Goal: Information Seeking & Learning: Learn about a topic

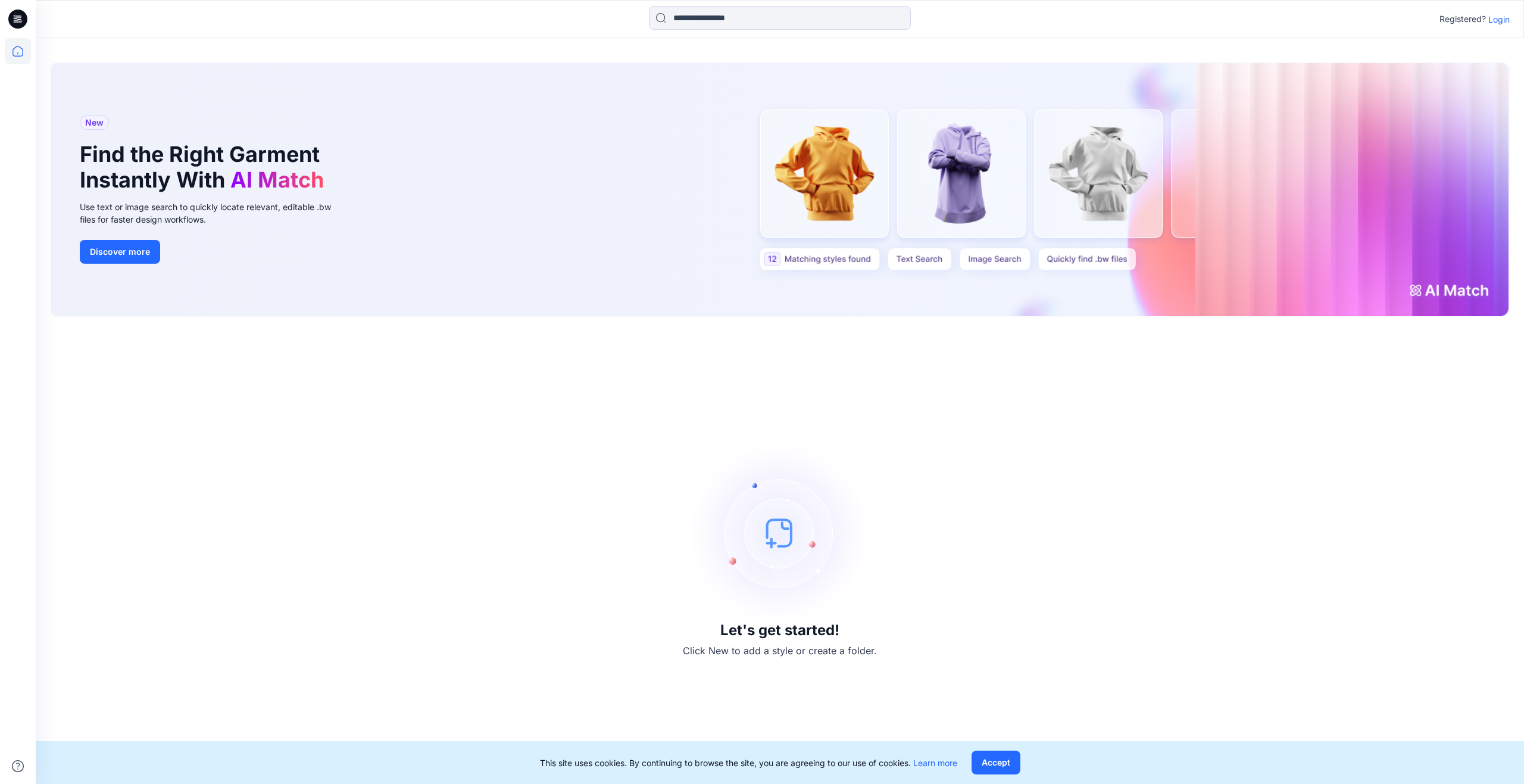
click at [1501, 20] on p "Login" at bounding box center [1499, 20] width 21 height 13
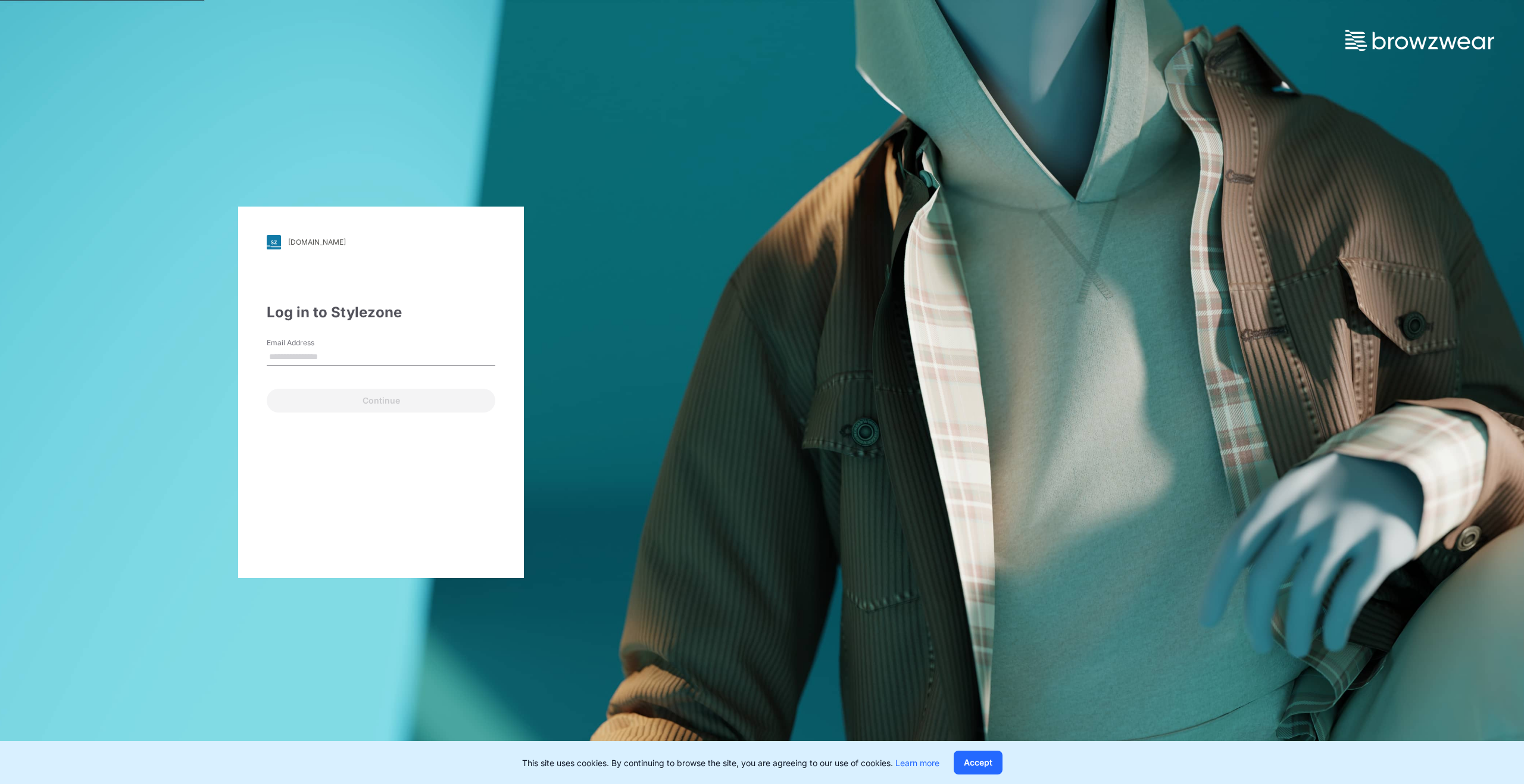
click at [385, 354] on input "Email Address" at bounding box center [380, 357] width 229 height 18
click at [373, 355] on input "**********" at bounding box center [380, 357] width 229 height 18
type input "*"
click at [373, 355] on input "Email Address" at bounding box center [380, 357] width 229 height 18
type input "**********"
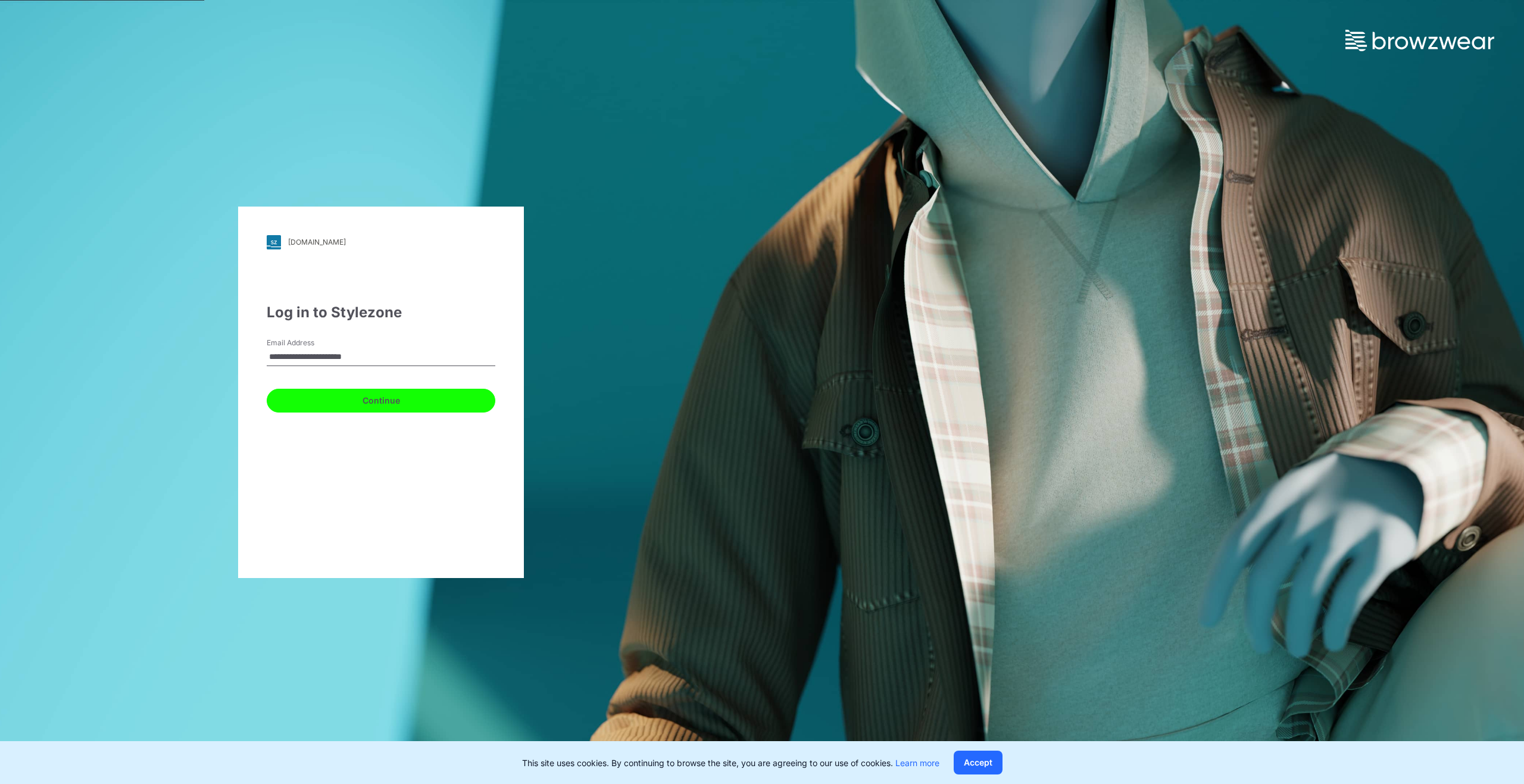
click at [372, 404] on button "Continue" at bounding box center [380, 401] width 229 height 24
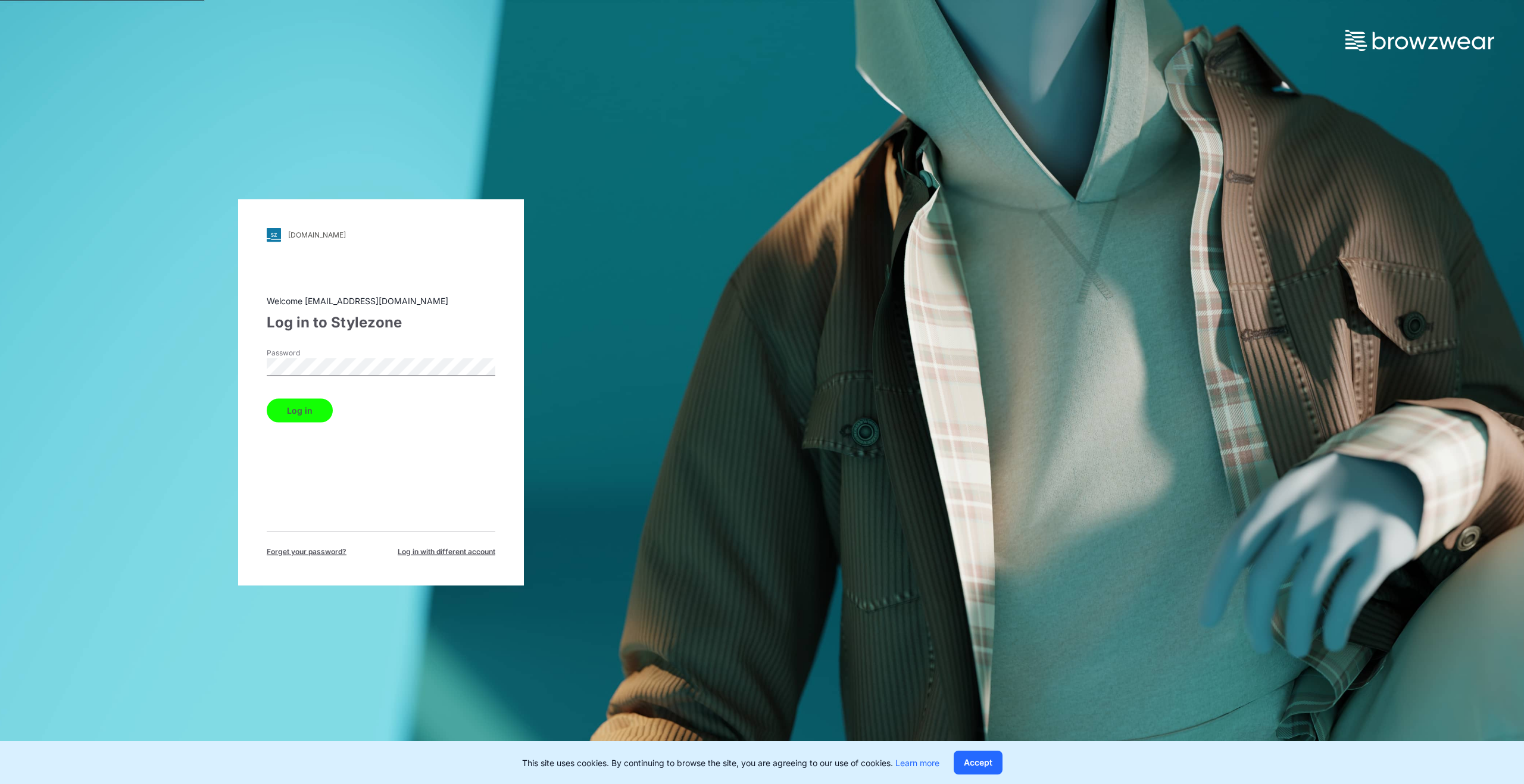
click at [304, 405] on button "Log in" at bounding box center [299, 410] width 66 height 24
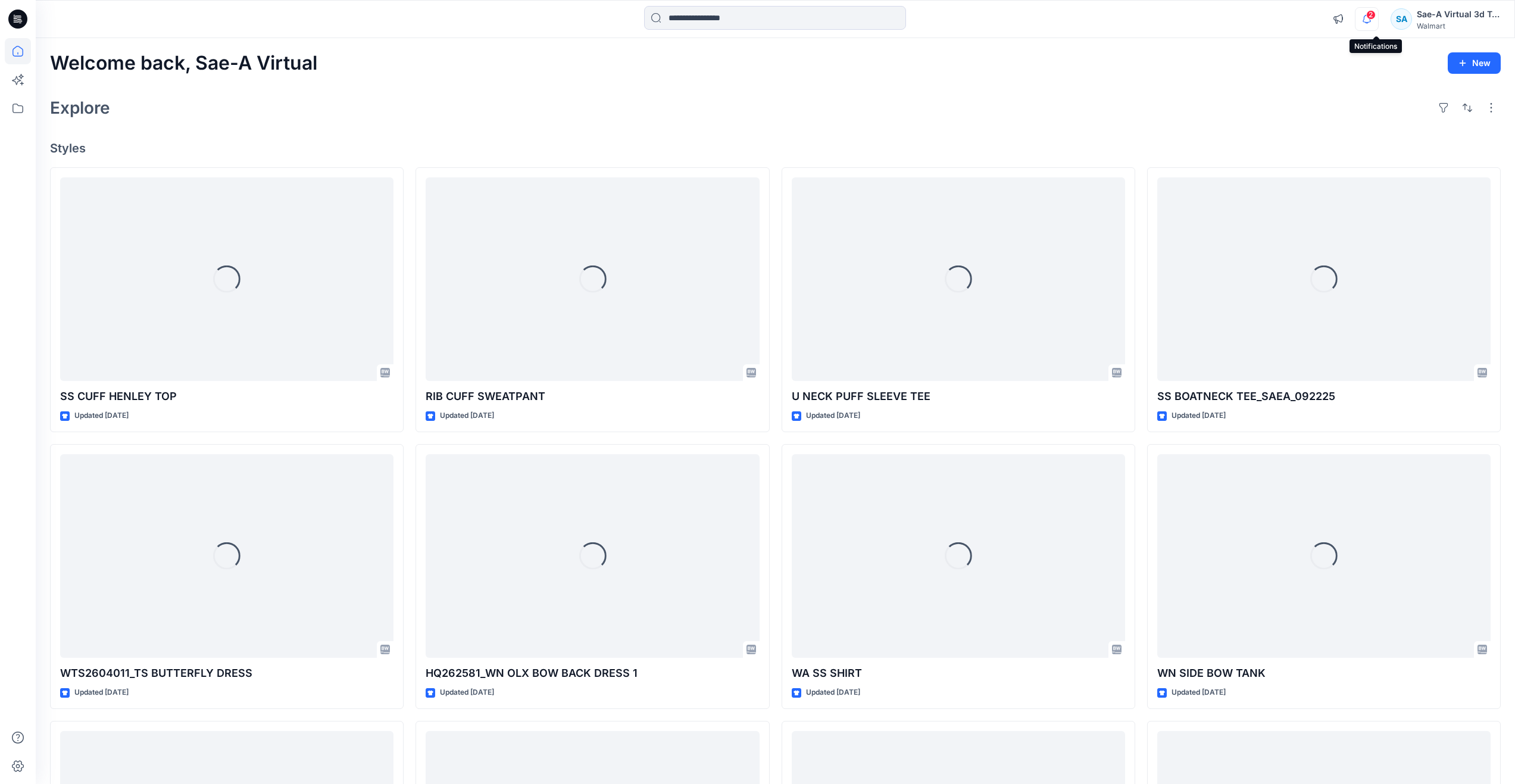
click at [1378, 18] on button "button" at bounding box center [1366, 19] width 24 height 24
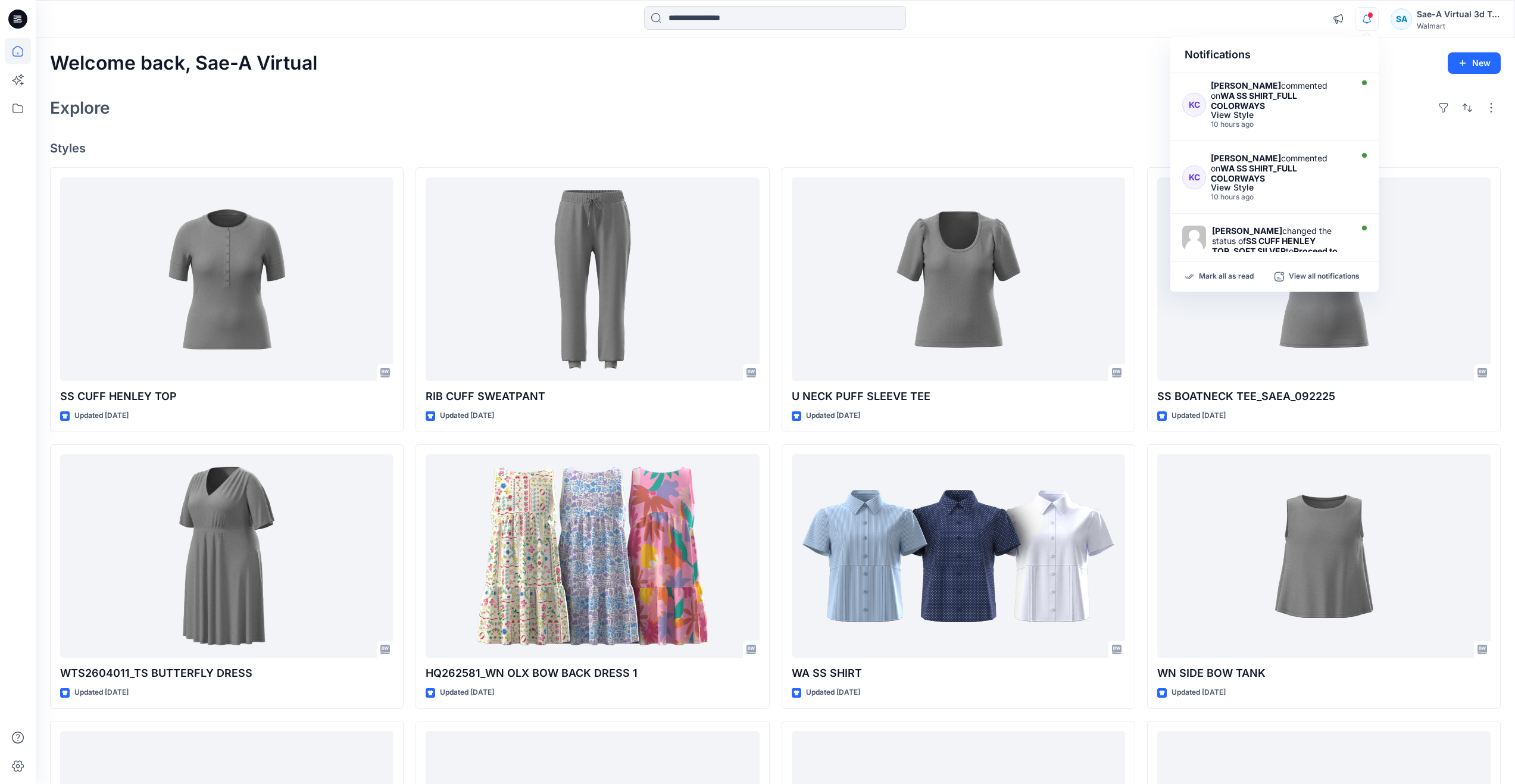
click at [984, 120] on div "Explore" at bounding box center [776, 108] width 1451 height 28
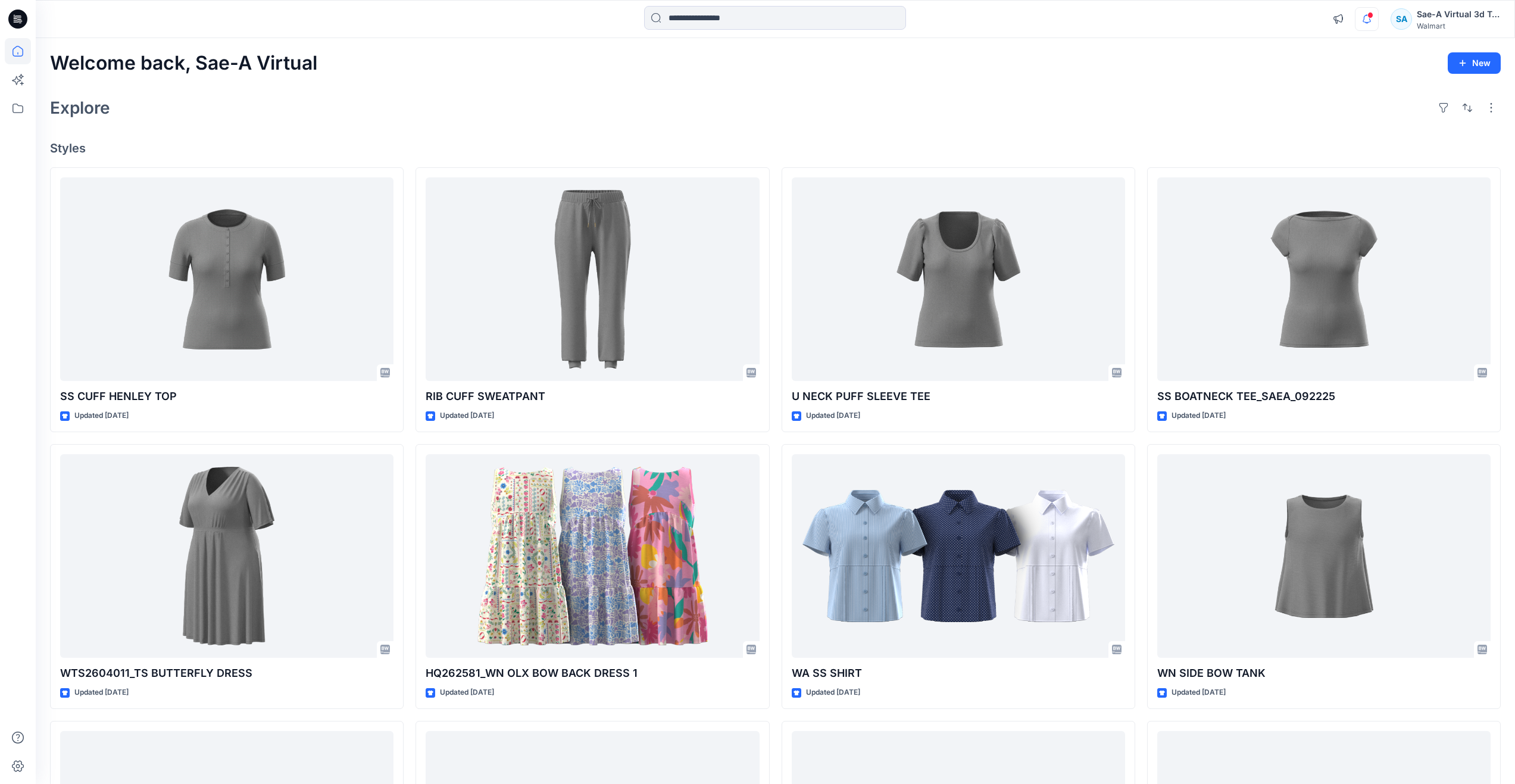
click at [1359, 26] on icon "button" at bounding box center [1366, 19] width 23 height 24
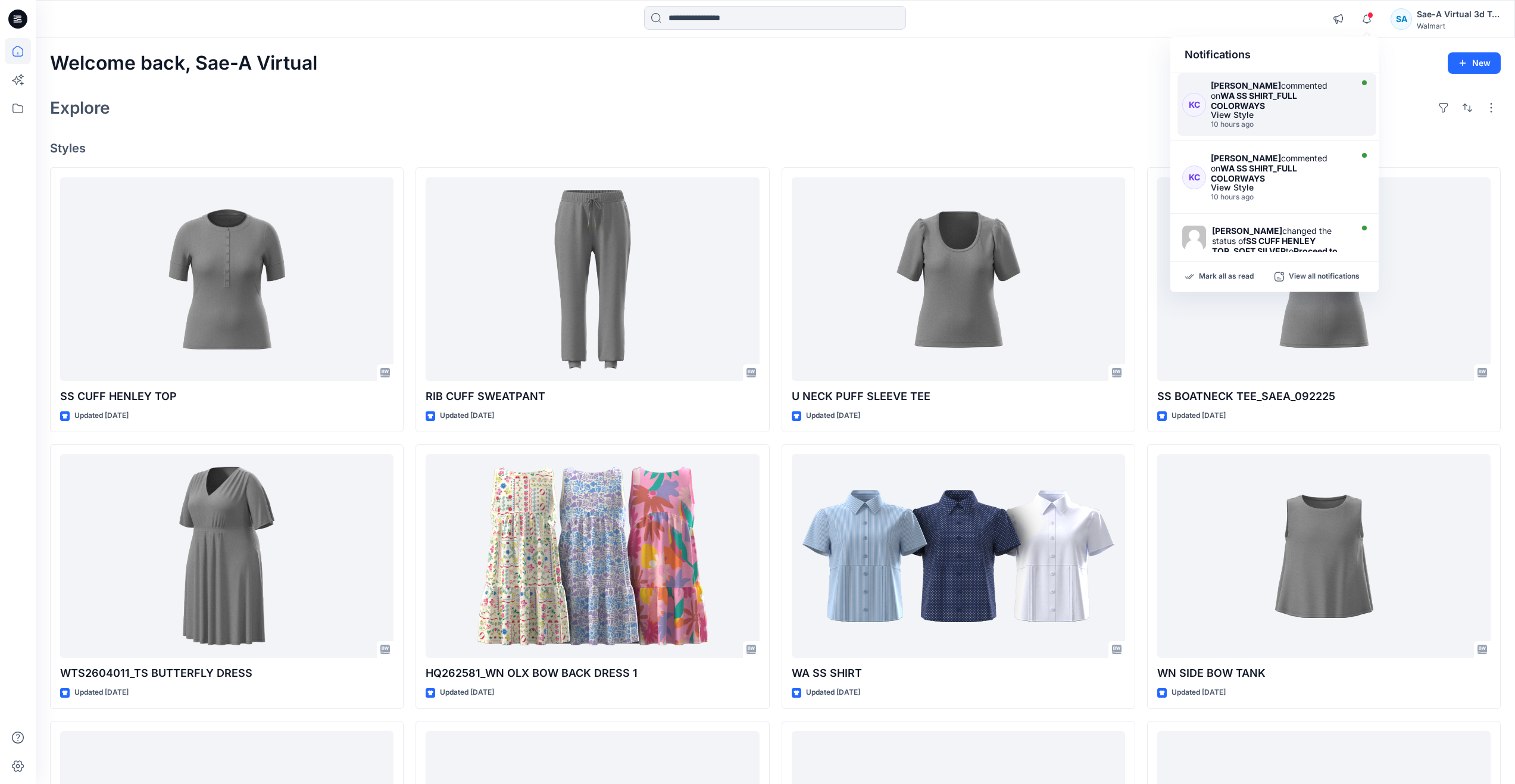
click at [1285, 111] on div "View Style" at bounding box center [1280, 115] width 138 height 9
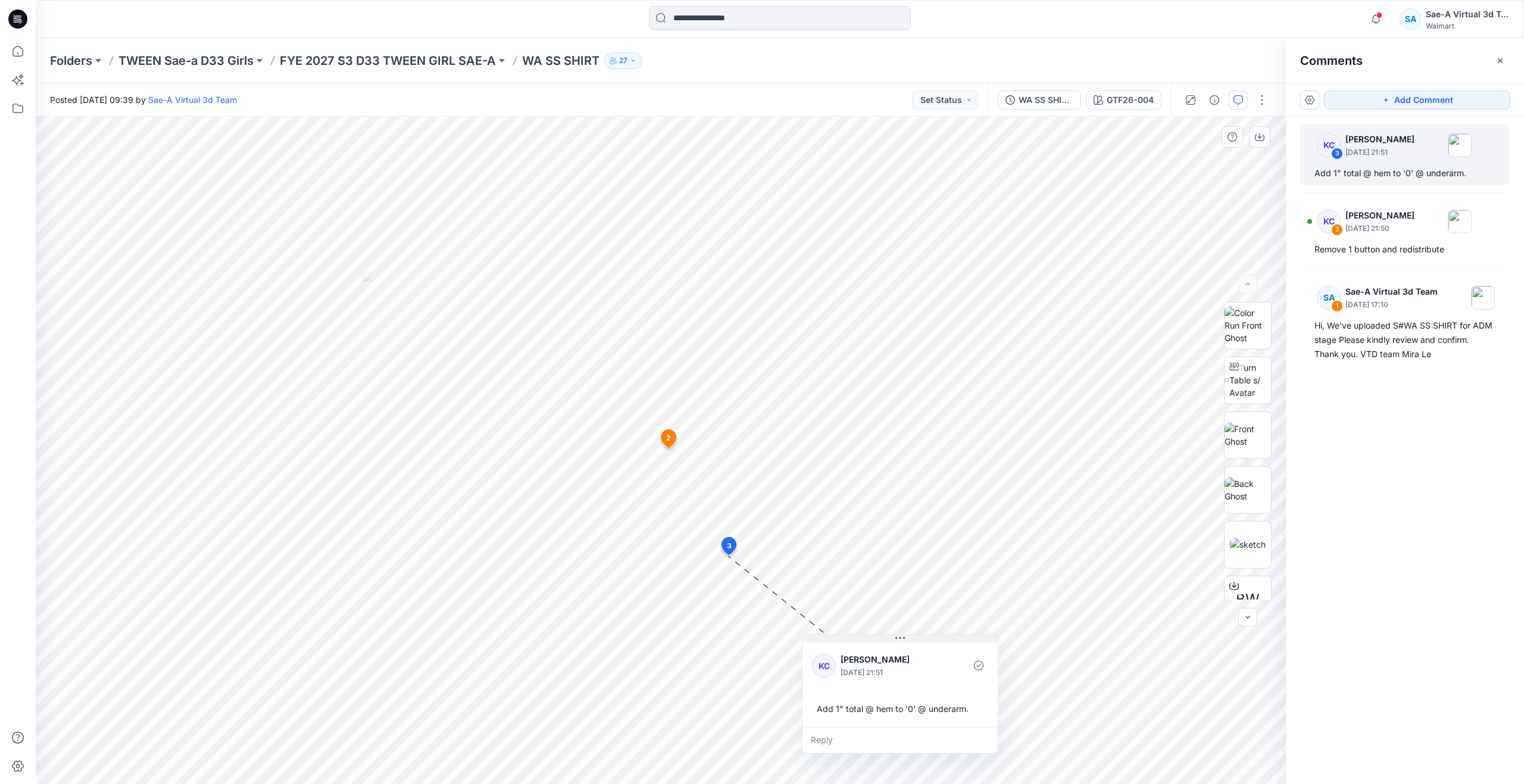
drag, startPoint x: 804, startPoint y: 566, endPoint x: 898, endPoint y: 638, distance: 118.4
click at [896, 640] on icon at bounding box center [900, 638] width 9 height 9
click at [1253, 372] on img at bounding box center [1250, 380] width 42 height 38
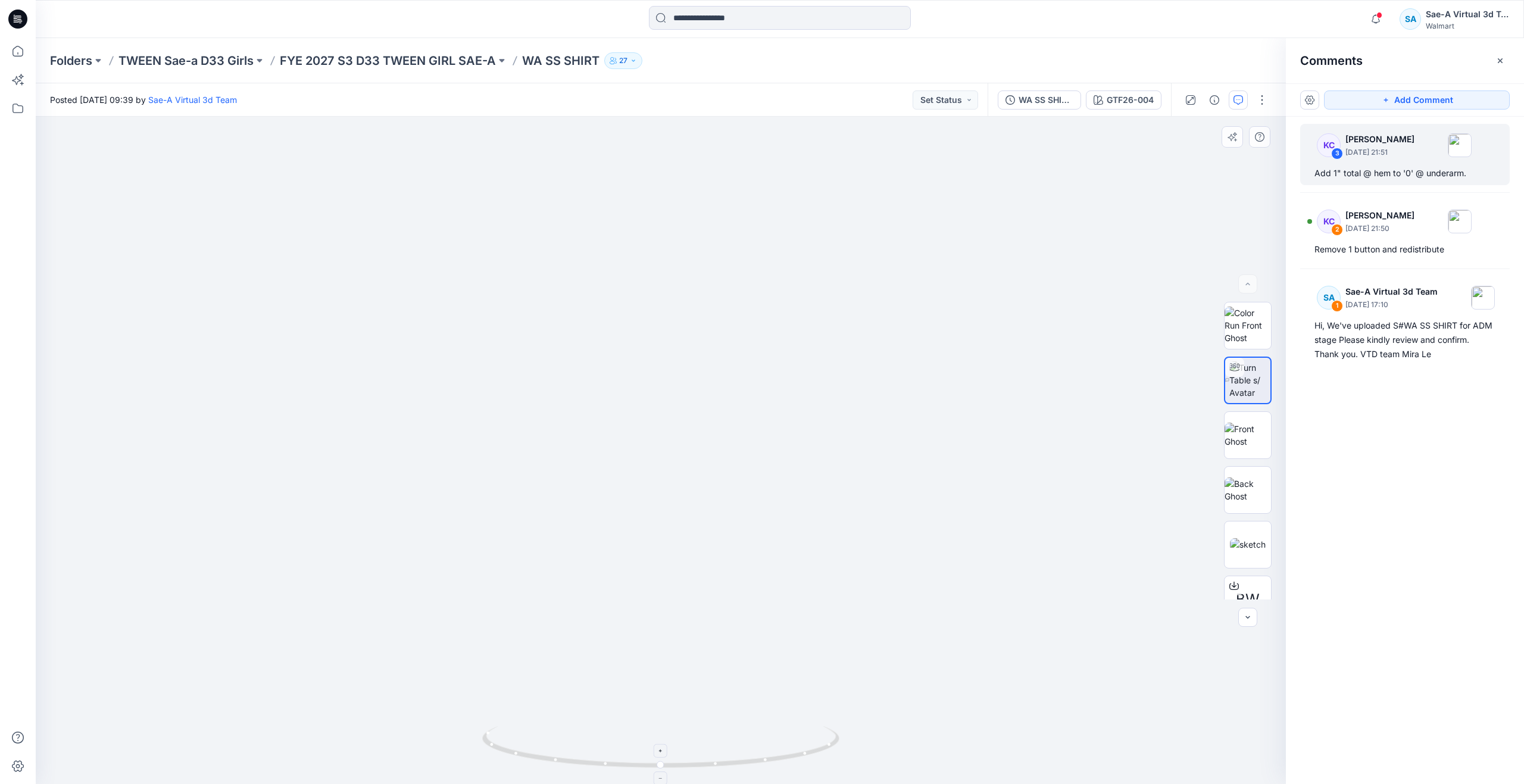
drag, startPoint x: 689, startPoint y: 590, endPoint x: 691, endPoint y: 738, distance: 148.0
drag, startPoint x: 670, startPoint y: 767, endPoint x: 492, endPoint y: 718, distance: 184.6
click at [492, 718] on div at bounding box center [660, 449] width 1250 height 667
drag, startPoint x: 492, startPoint y: 741, endPoint x: 696, endPoint y: 740, distance: 204.0
click at [696, 740] on icon at bounding box center [663, 748] width 360 height 45
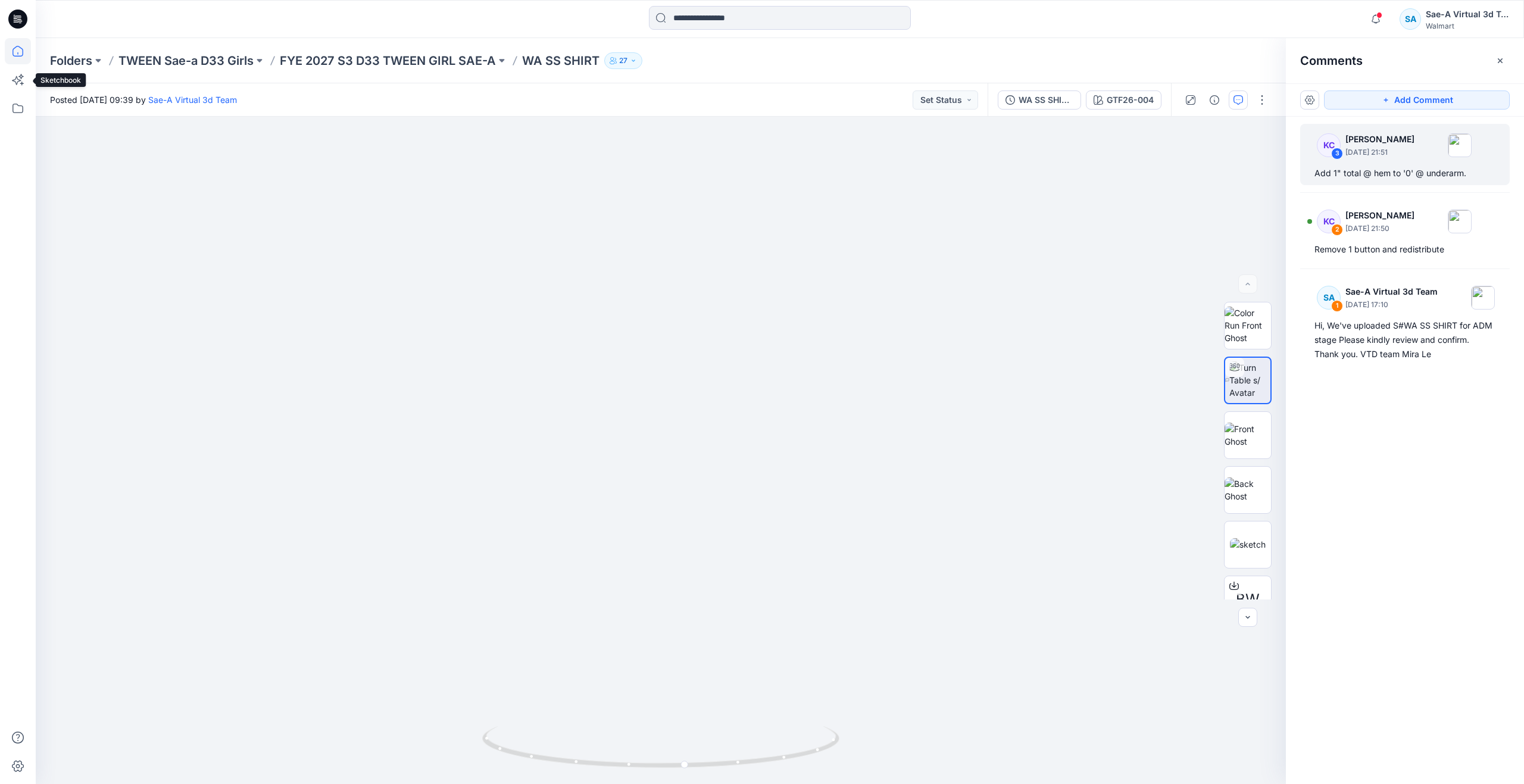
click at [16, 60] on icon at bounding box center [17, 50] width 26 height 26
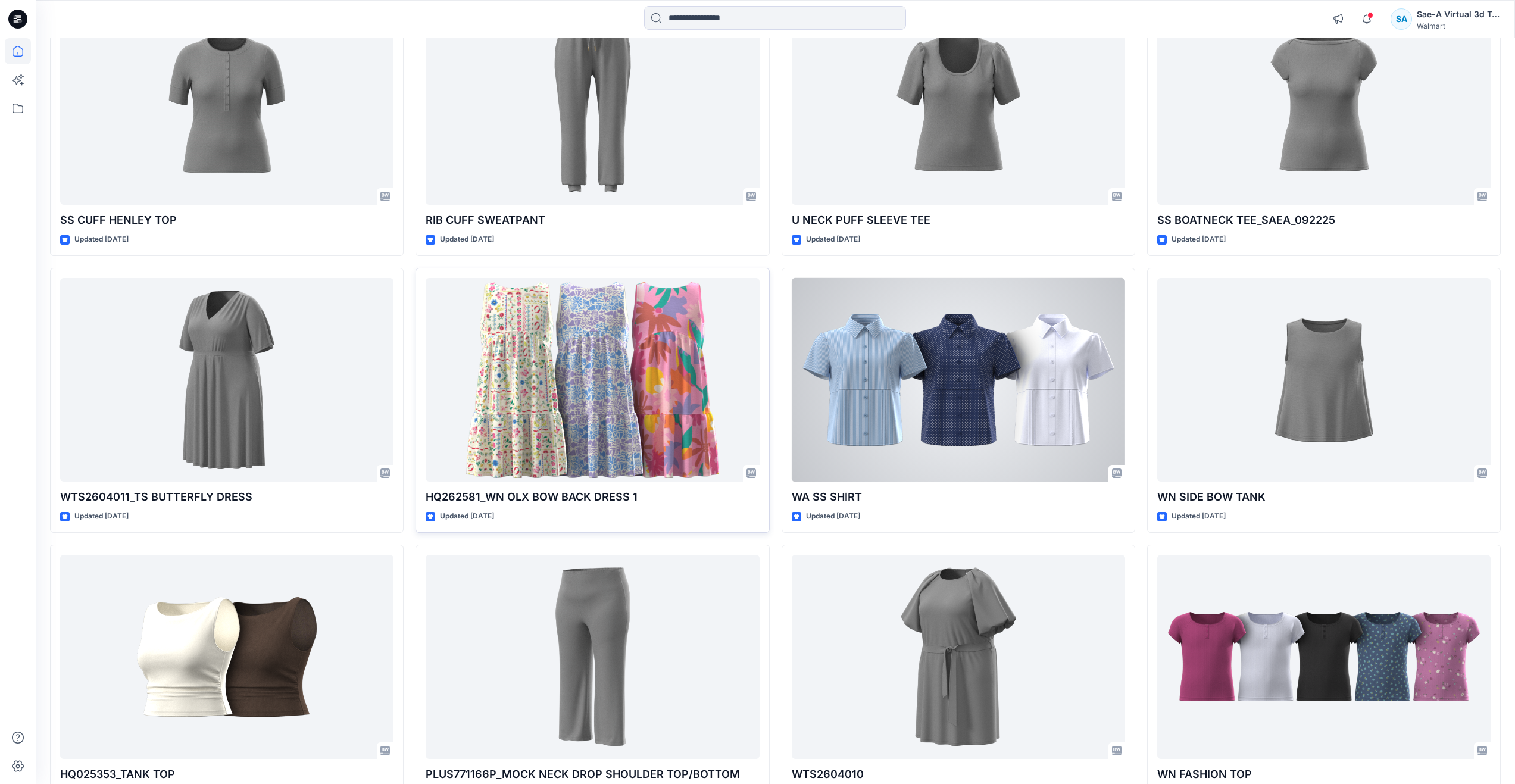
scroll to position [178, 0]
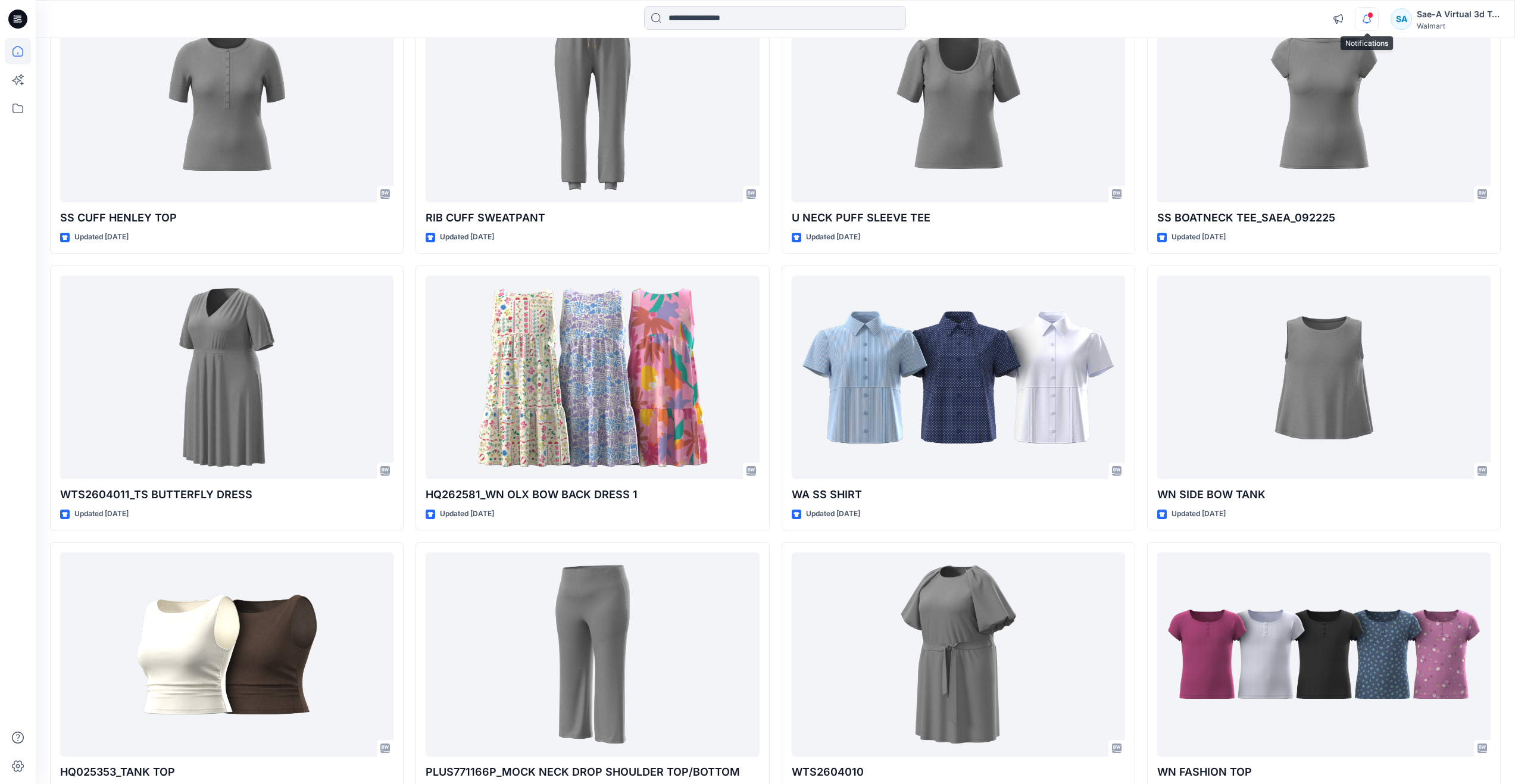
click at [1363, 22] on icon "button" at bounding box center [1366, 19] width 9 height 8
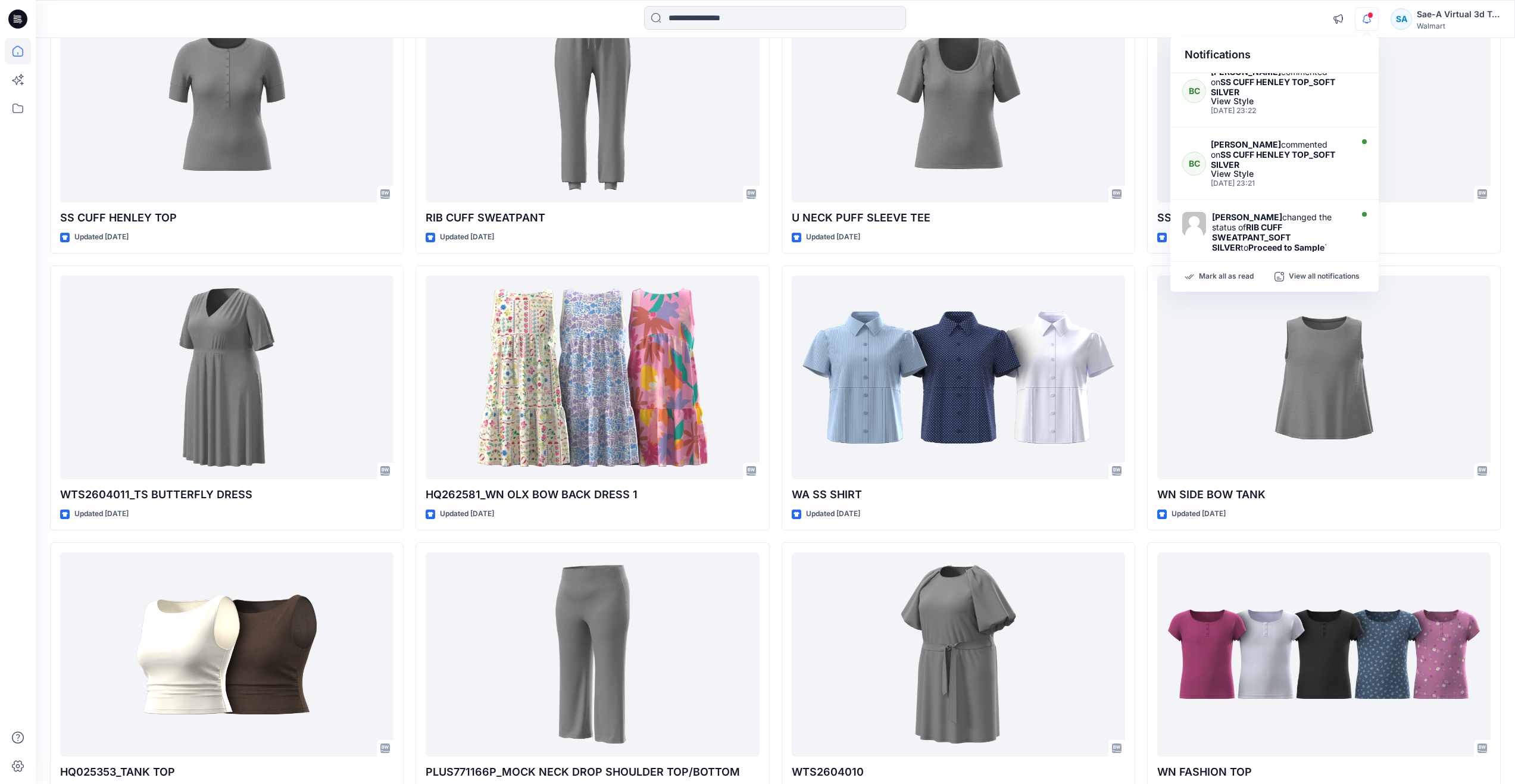
scroll to position [467, 0]
click at [1138, 256] on div "SS CUFF HENLEY TOP Updated 3 days ago WTS2604011_TS BUTTERFLY DRESS Updated 4 d…" at bounding box center [776, 398] width 1451 height 819
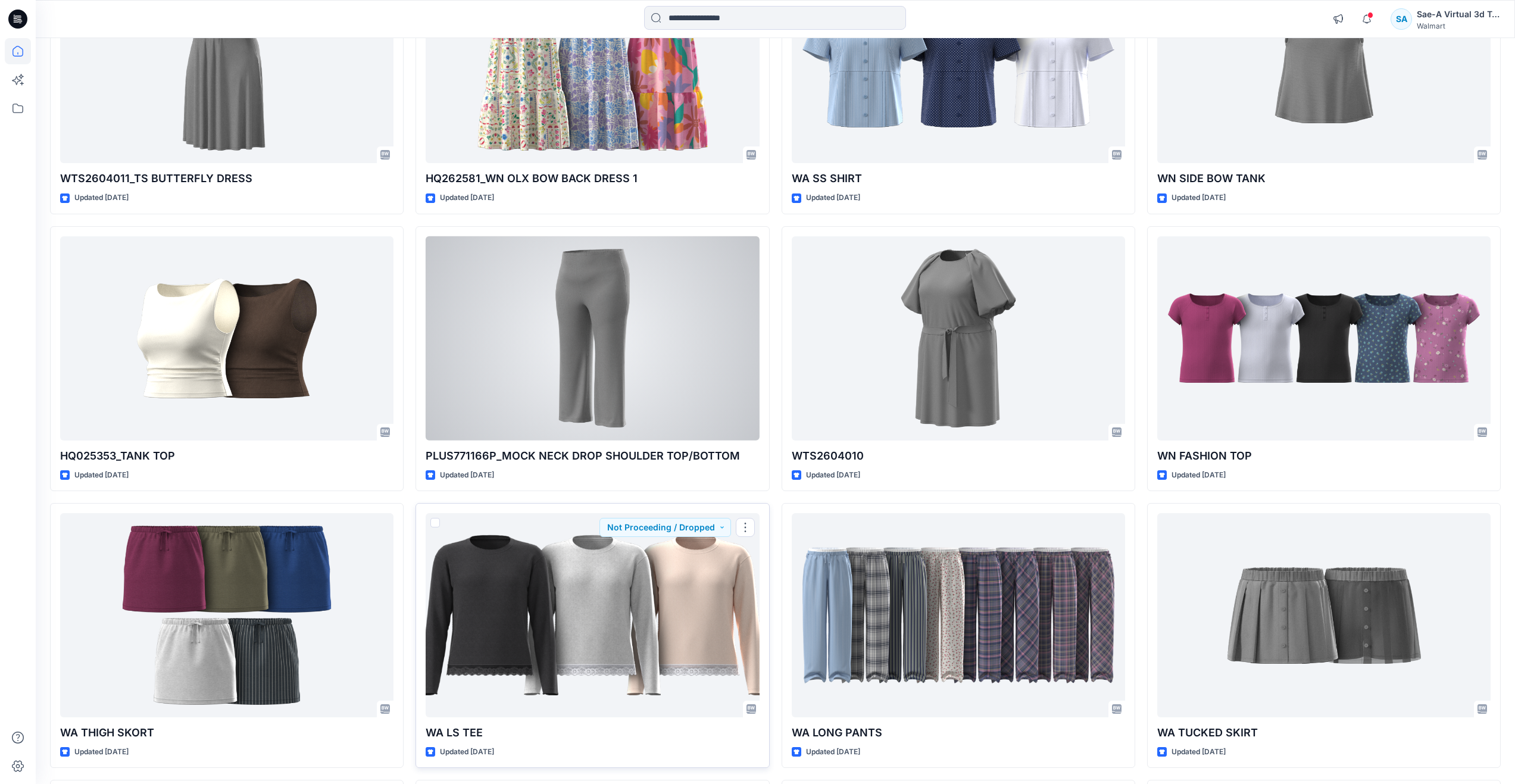
scroll to position [435, 0]
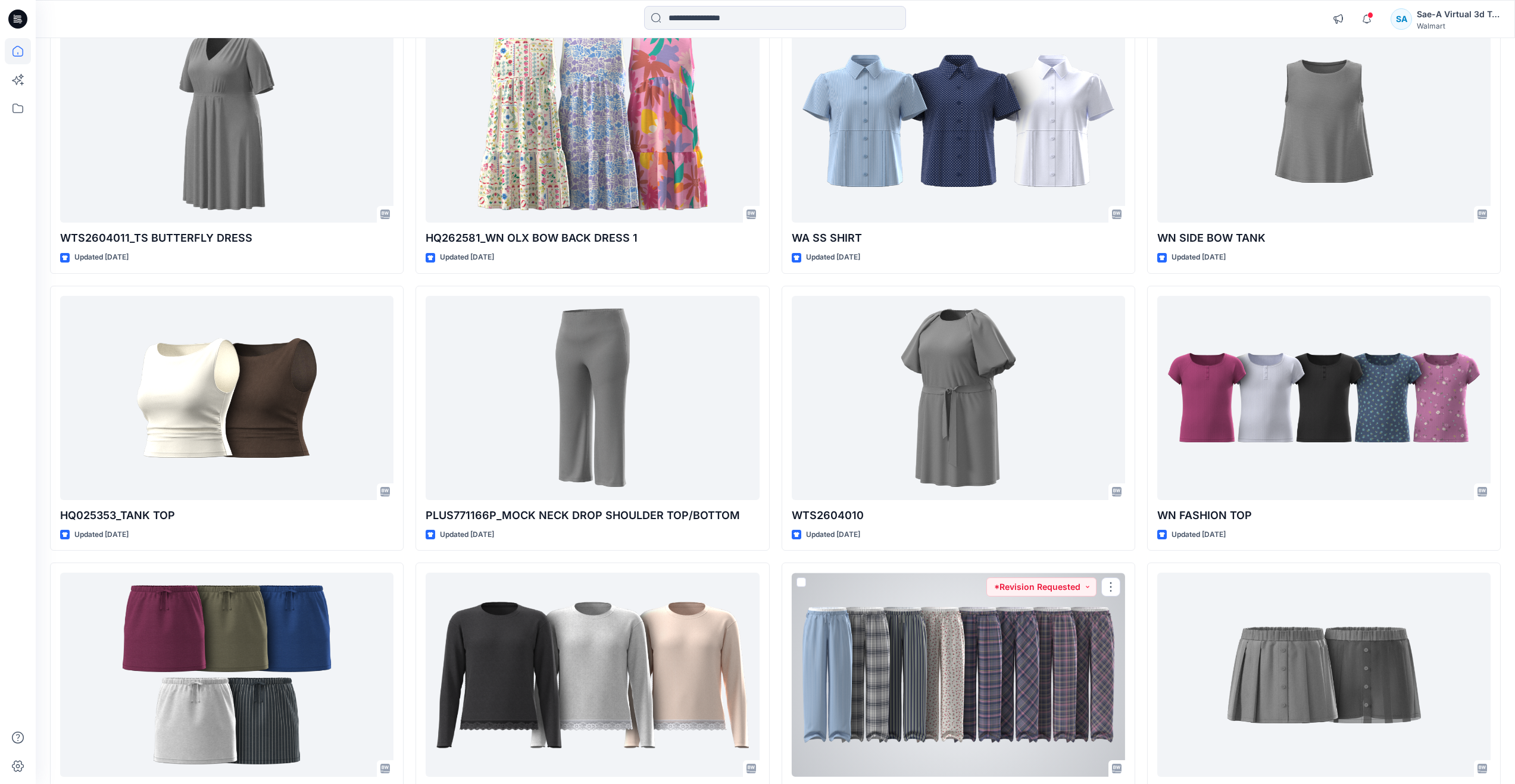
click at [904, 614] on div at bounding box center [958, 675] width 333 height 204
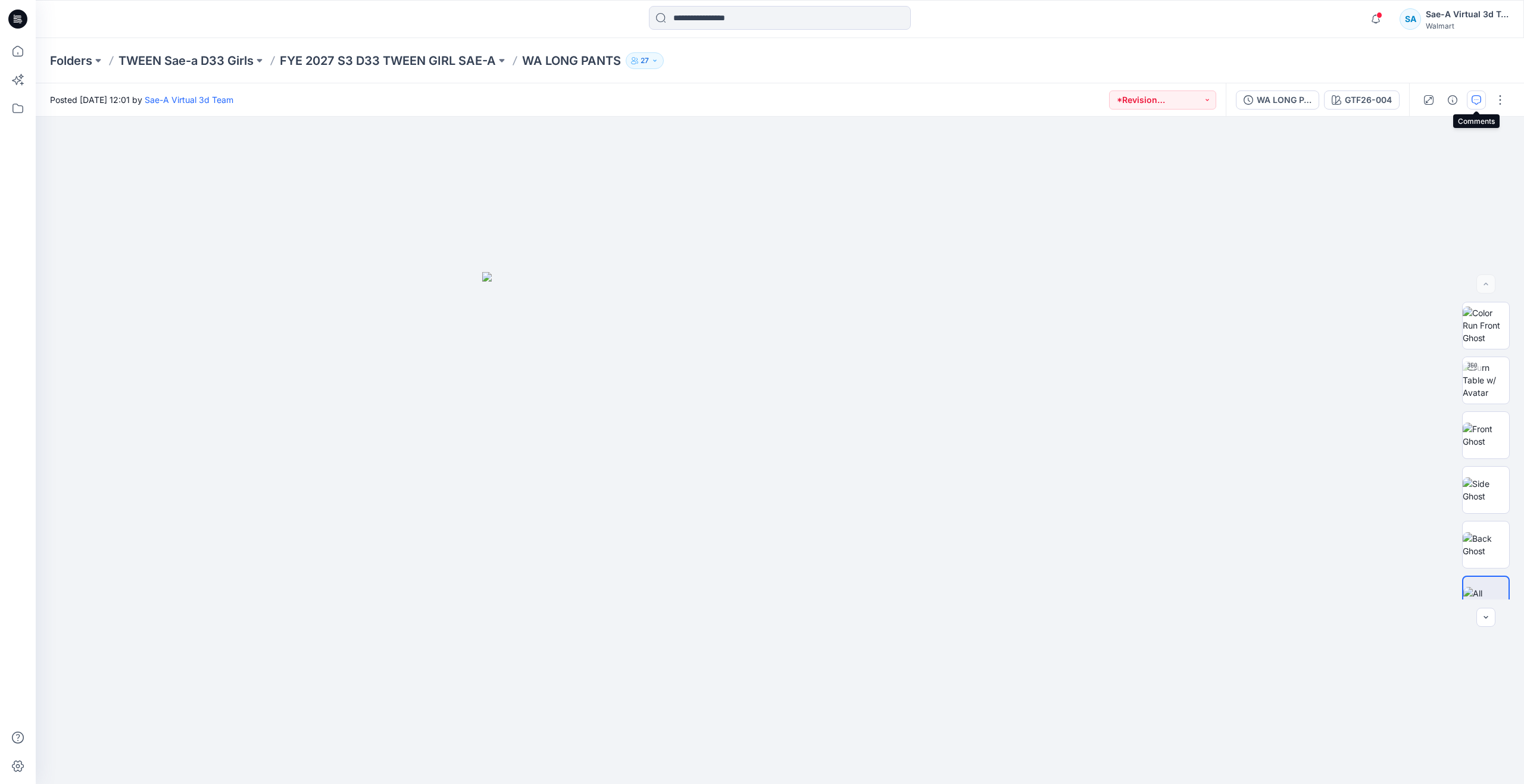
click at [1474, 96] on icon "button" at bounding box center [1476, 100] width 9 height 9
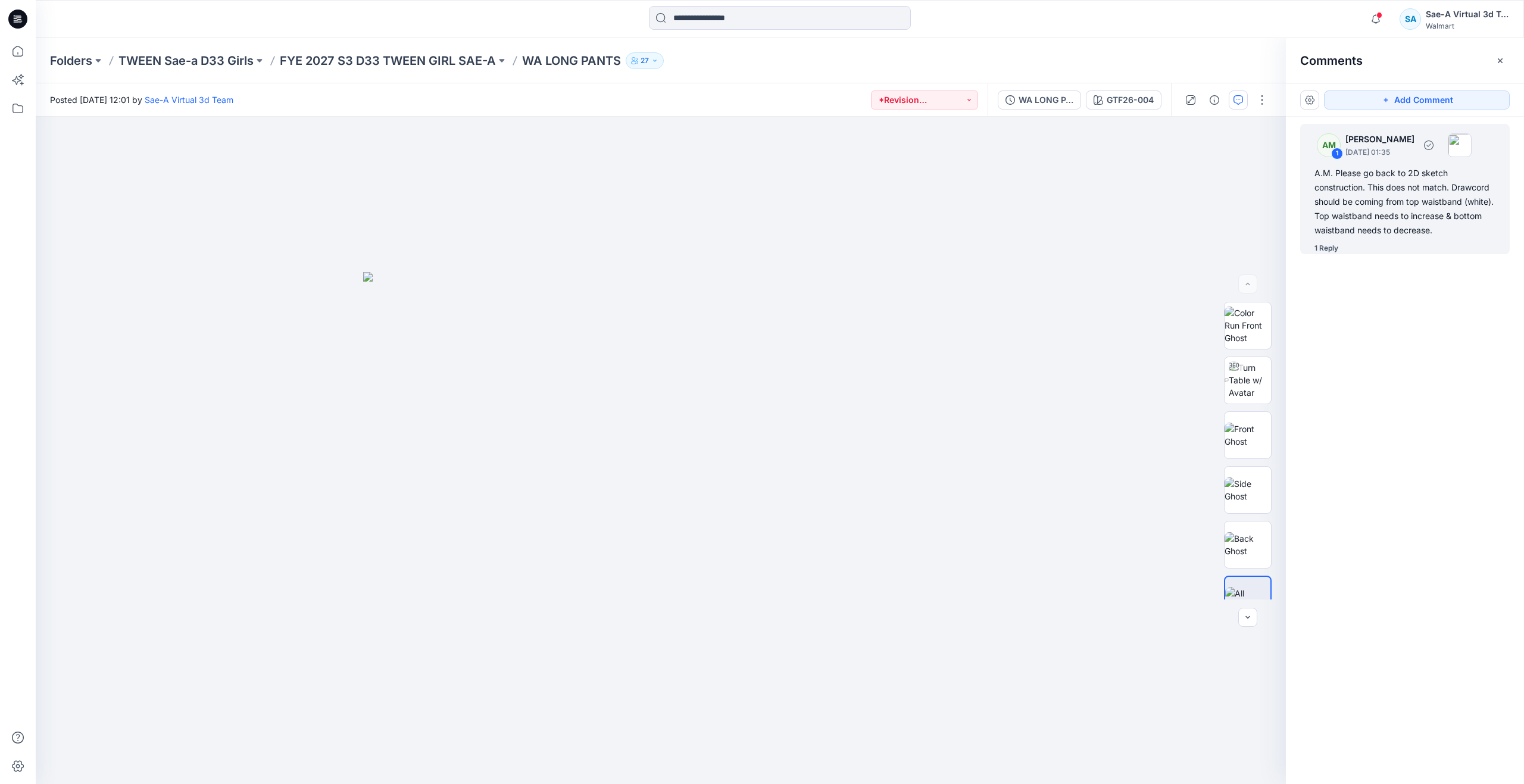
click at [1316, 244] on div "1 Reply" at bounding box center [1327, 247] width 24 height 12
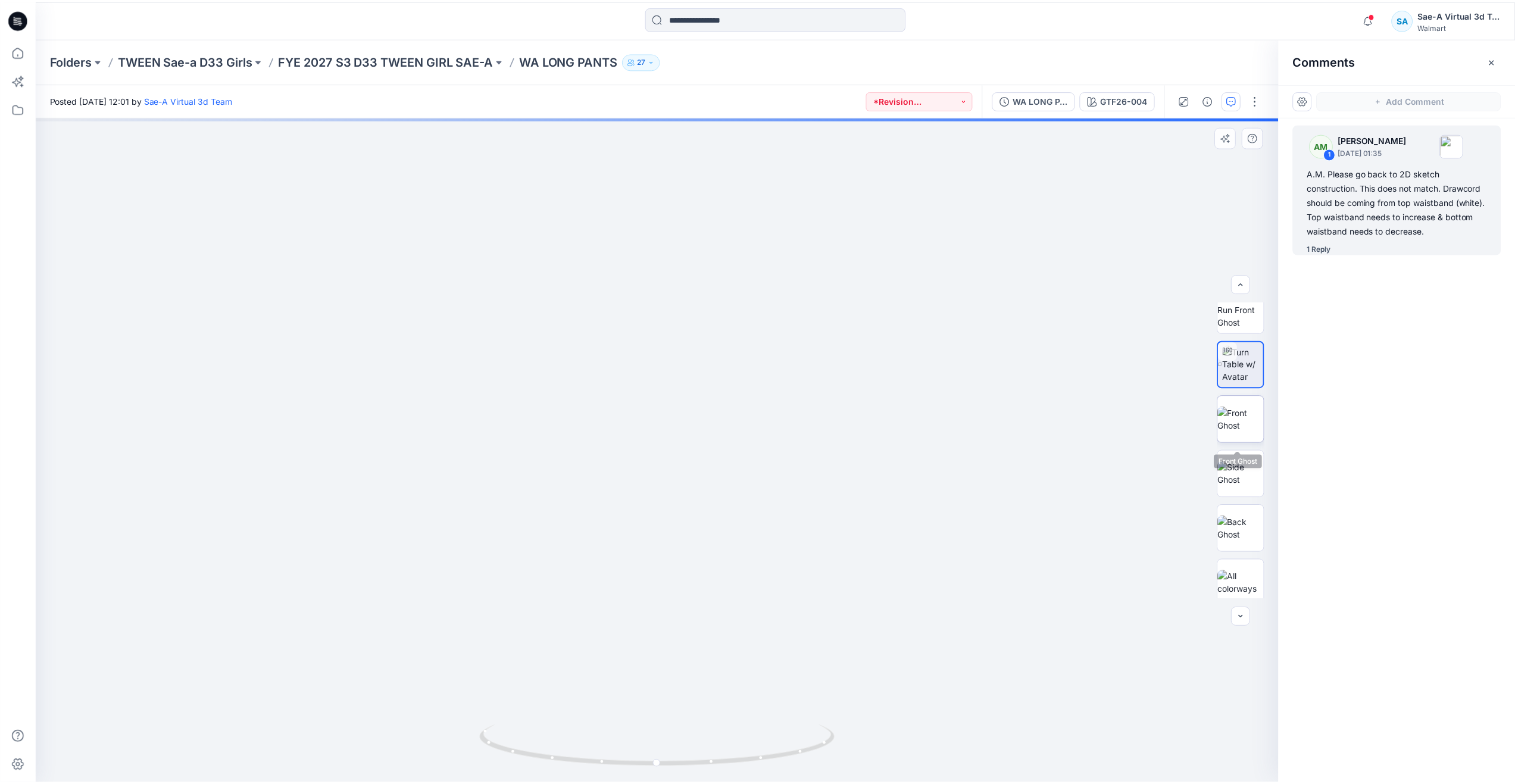
scroll to position [24, 0]
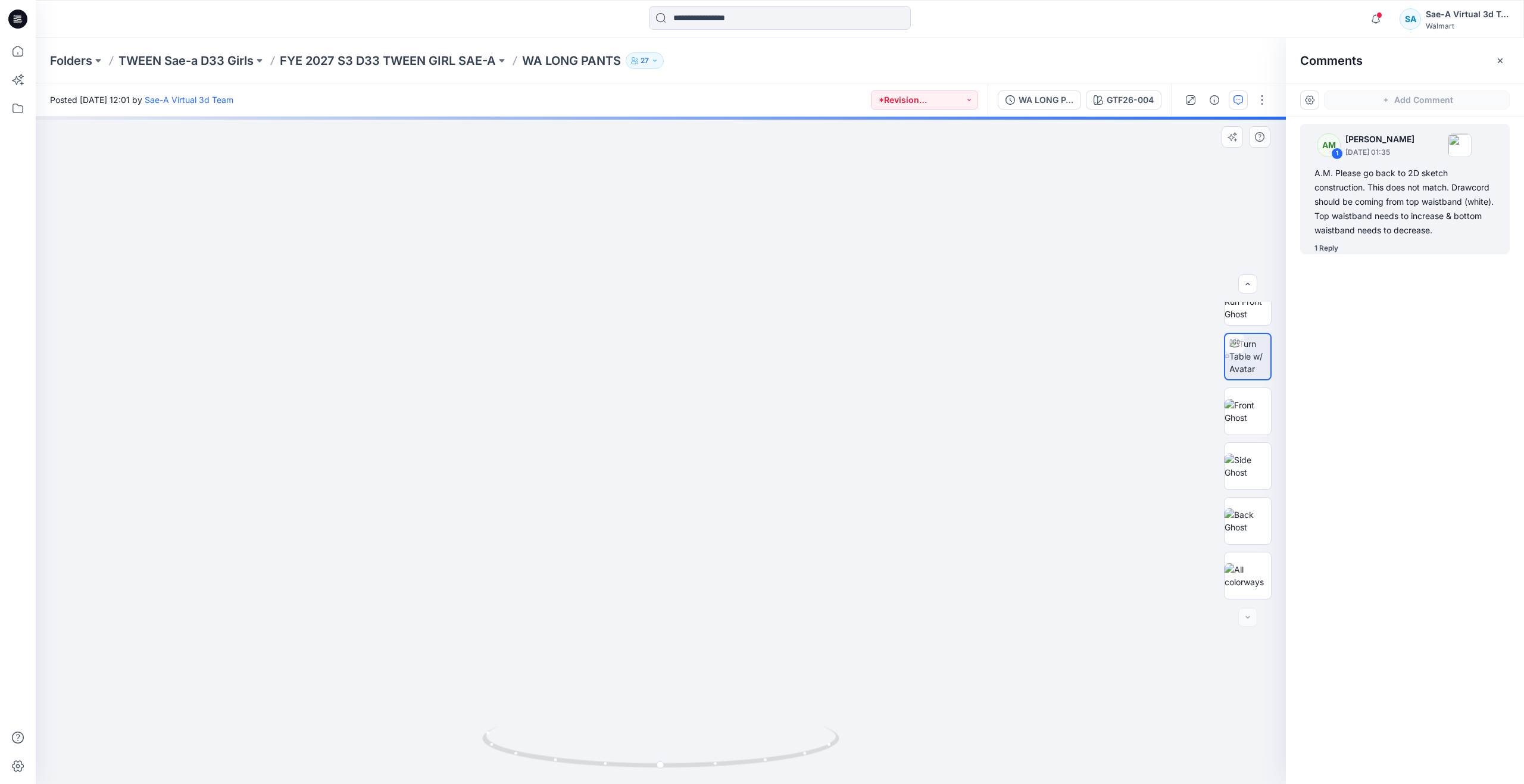
click at [909, 394] on div "GTF26-004 Loading... Material Properties Loading..." at bounding box center [660, 449] width 1250 height 667
click at [641, 345] on div "GTF26-004 Loading... Material Properties Loading..." at bounding box center [660, 449] width 1250 height 667
click at [18, 56] on icon at bounding box center [18, 51] width 11 height 11
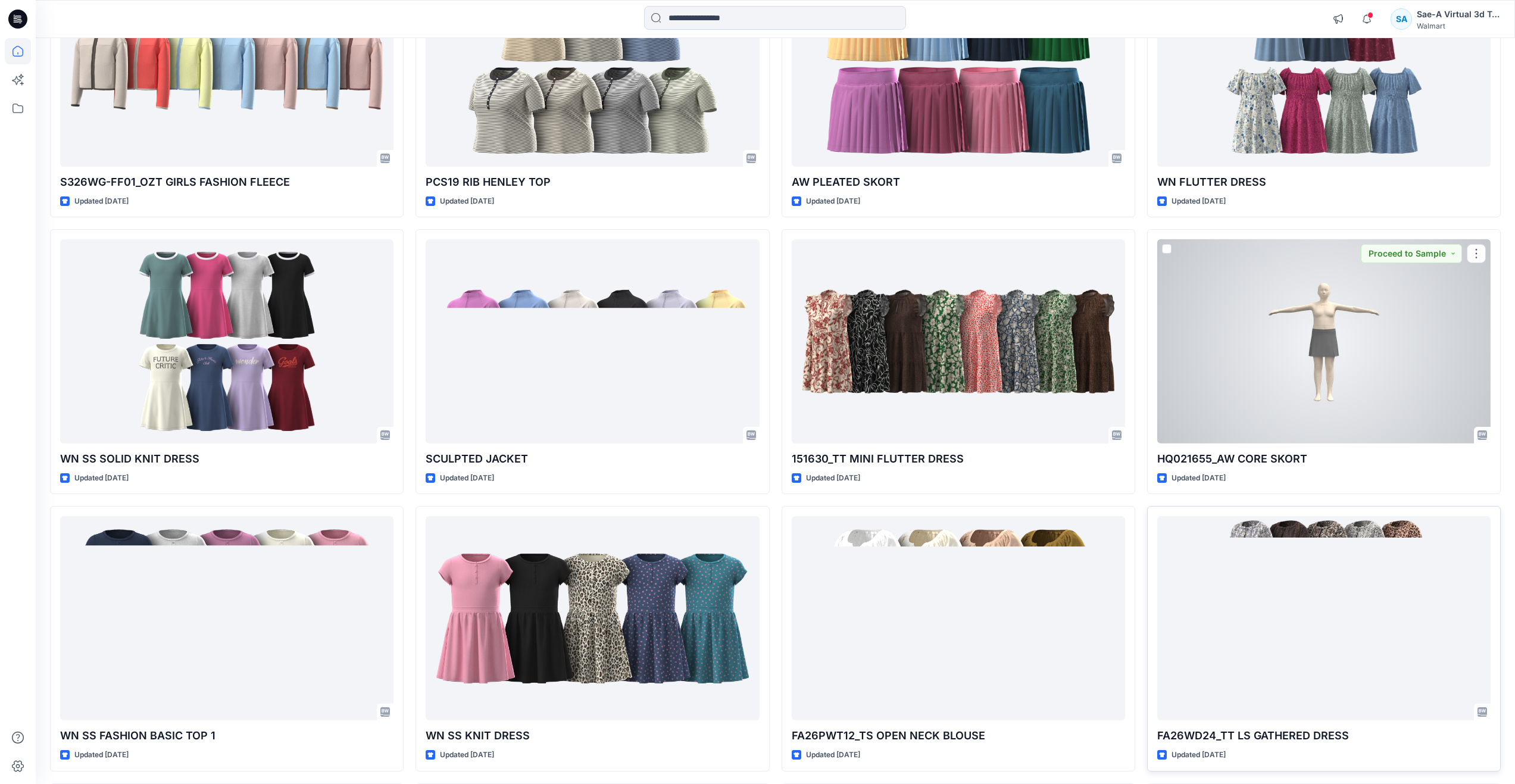
scroll to position [1920, 0]
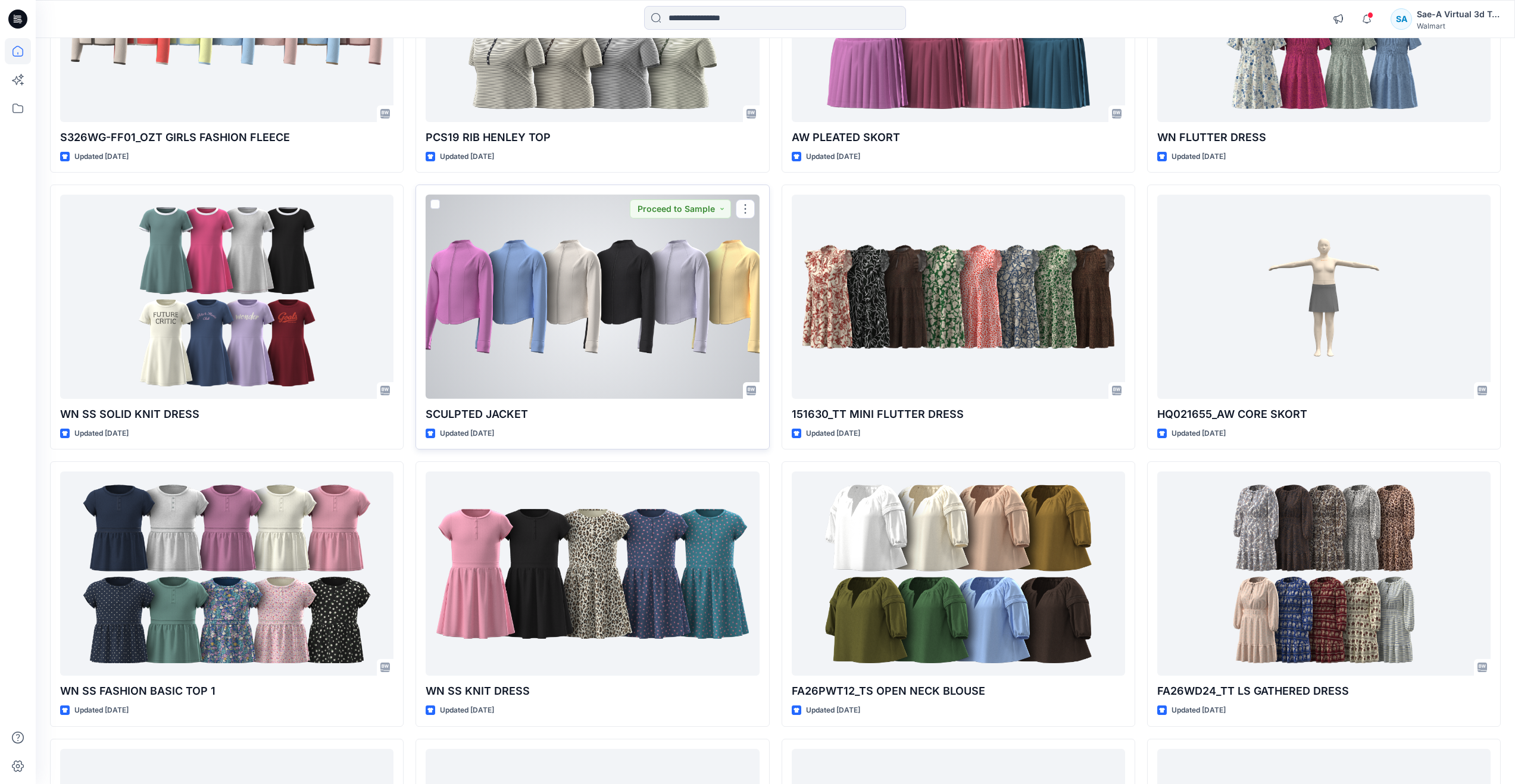
click at [568, 306] on div at bounding box center [592, 297] width 333 height 204
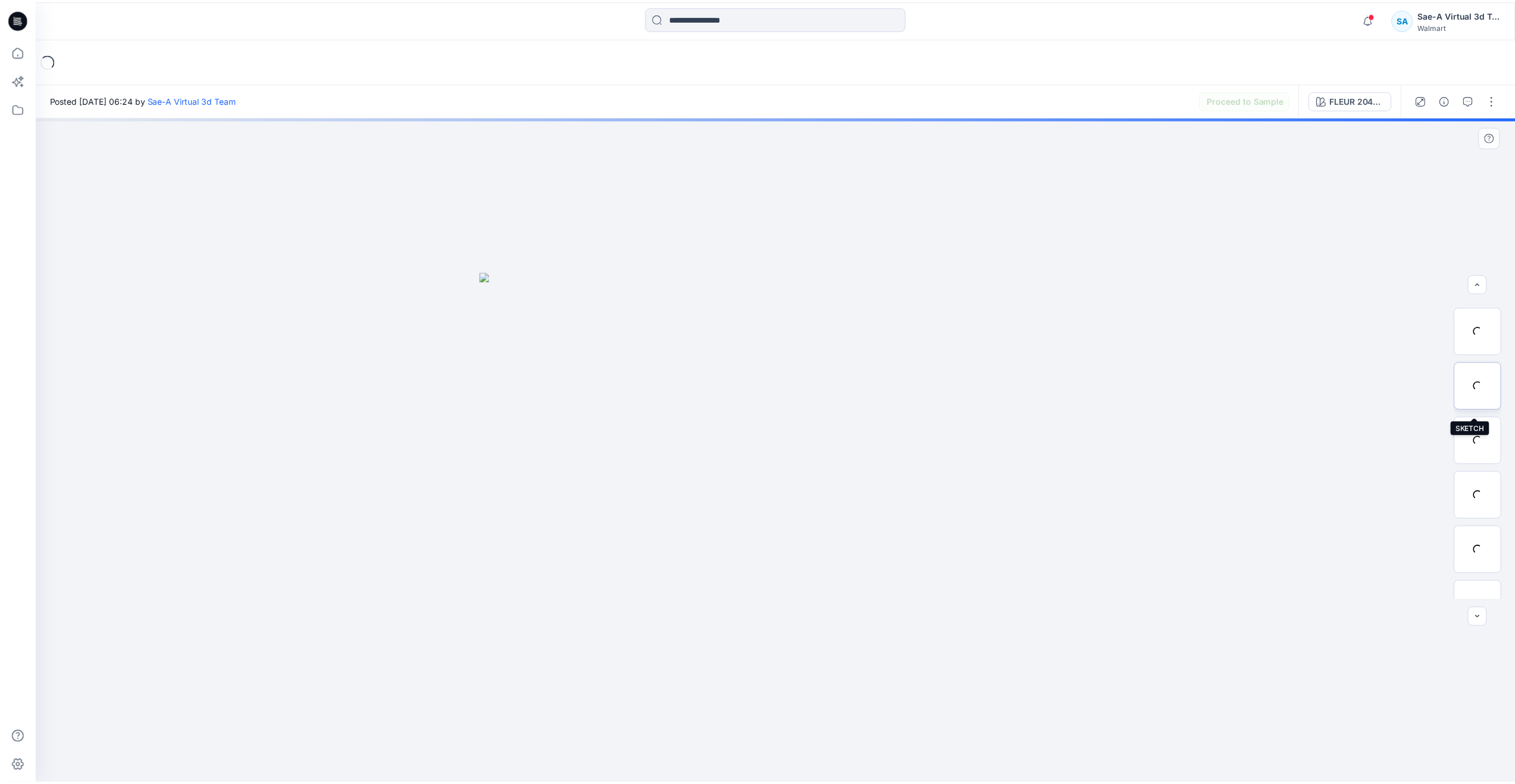
scroll to position [119, 0]
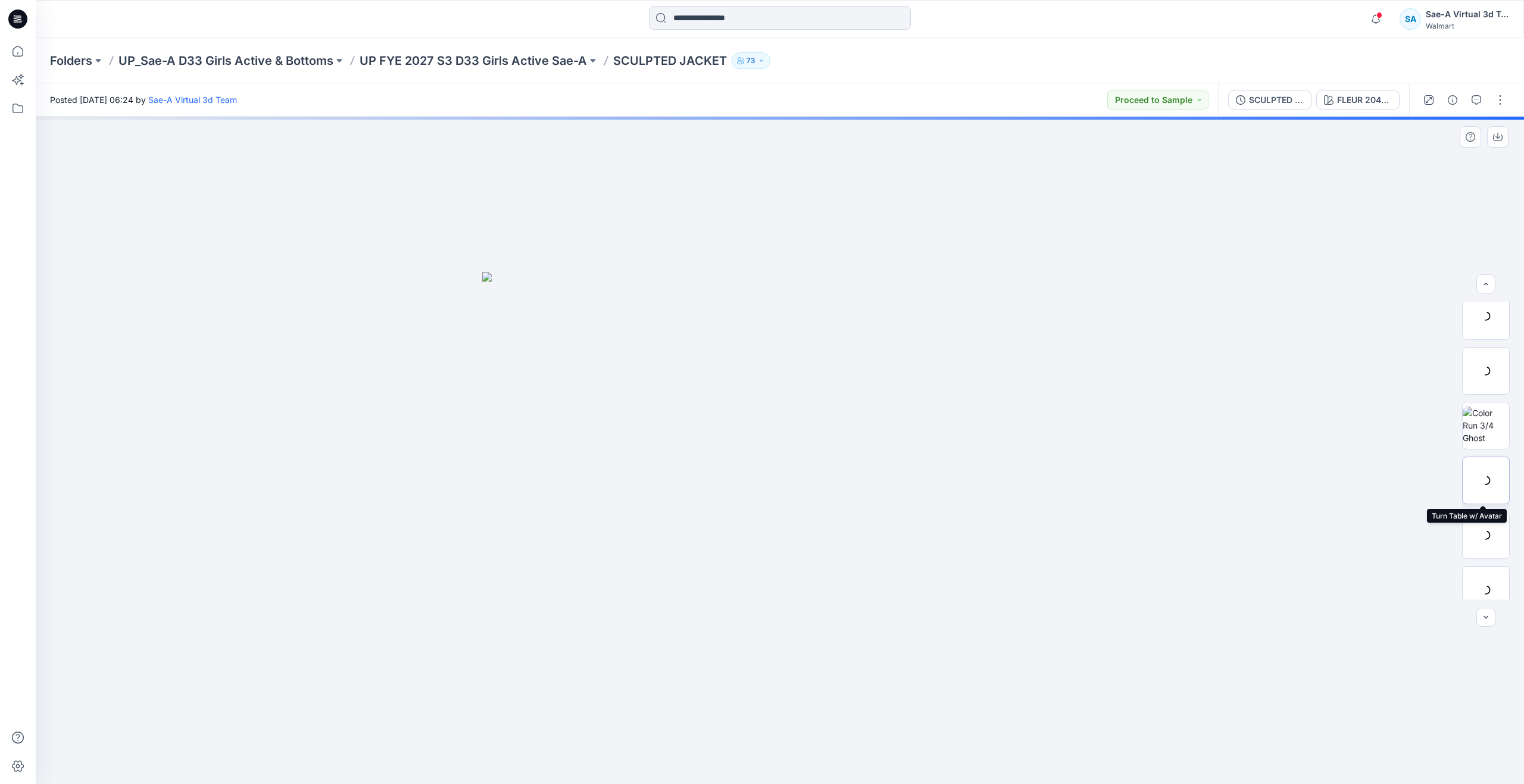
click at [1467, 481] on div at bounding box center [1485, 480] width 48 height 48
click at [283, 194] on div at bounding box center [780, 449] width 1489 height 667
drag, startPoint x: 781, startPoint y: 763, endPoint x: 807, endPoint y: 700, distance: 68.2
click at [807, 700] on div at bounding box center [780, 449] width 1489 height 667
click at [1483, 526] on img at bounding box center [1485, 535] width 46 height 25
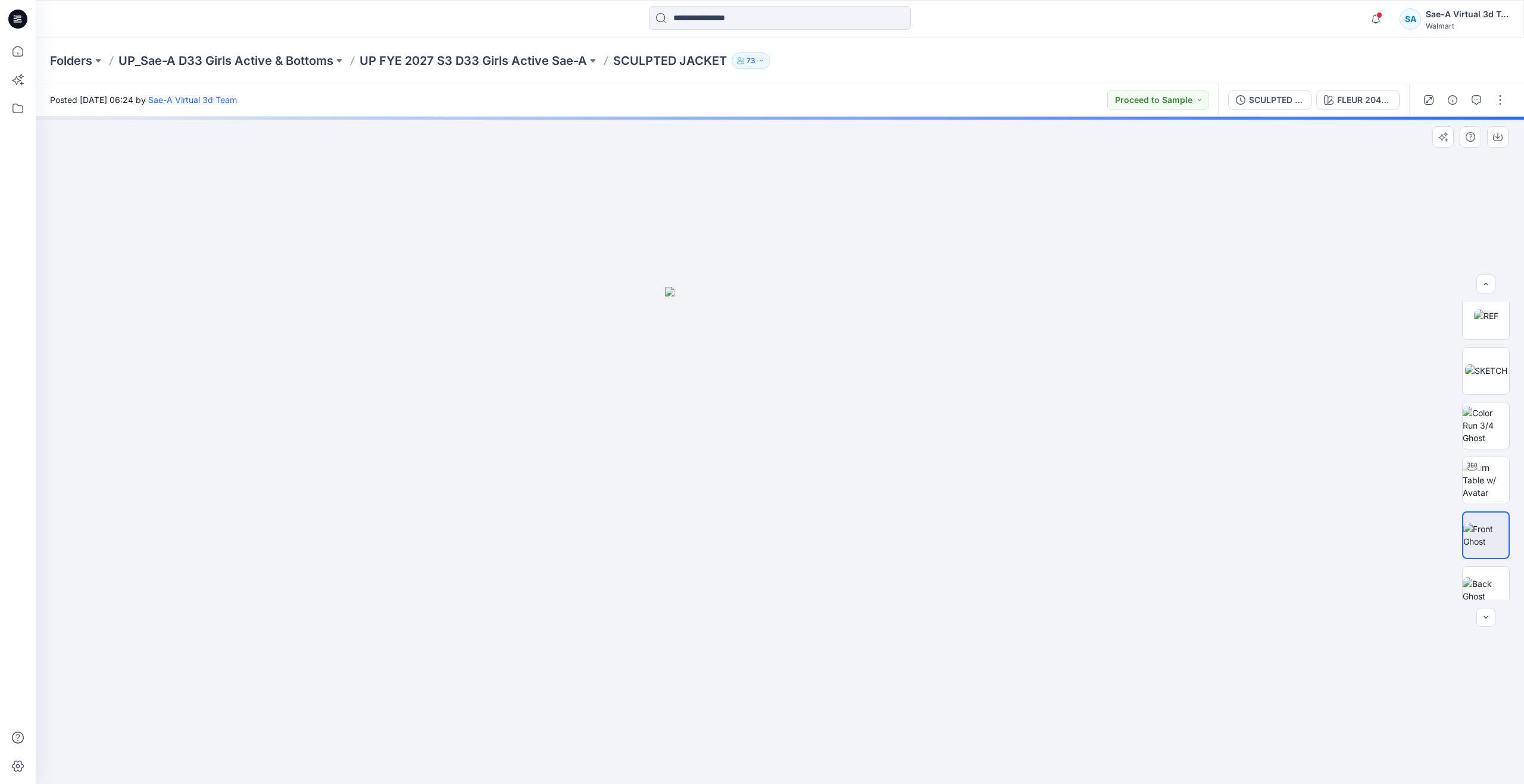
drag, startPoint x: 369, startPoint y: 201, endPoint x: 390, endPoint y: 222, distance: 29.7
click at [369, 201] on div at bounding box center [780, 449] width 1489 height 667
click at [28, 45] on icon at bounding box center [17, 50] width 26 height 26
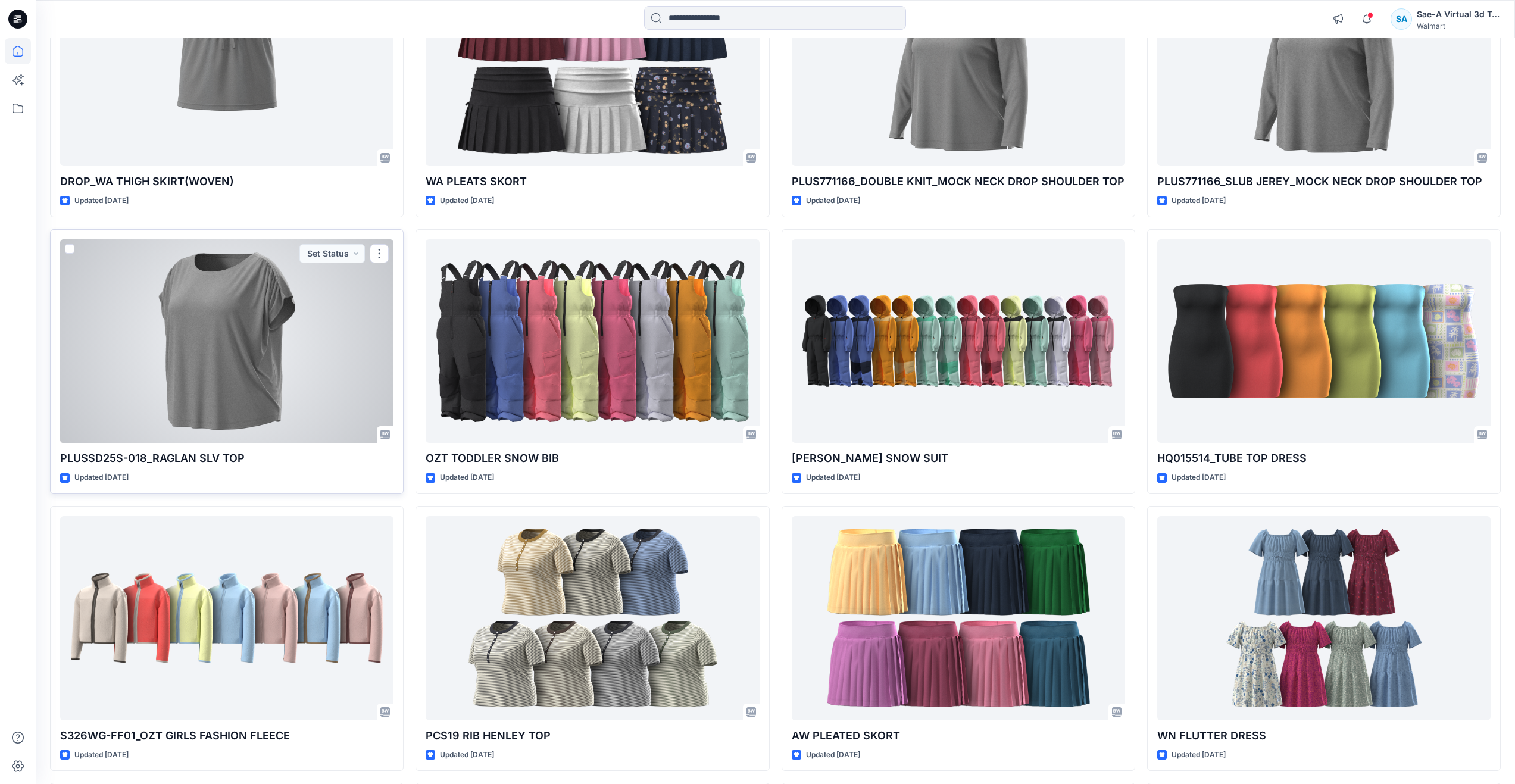
scroll to position [1488, 0]
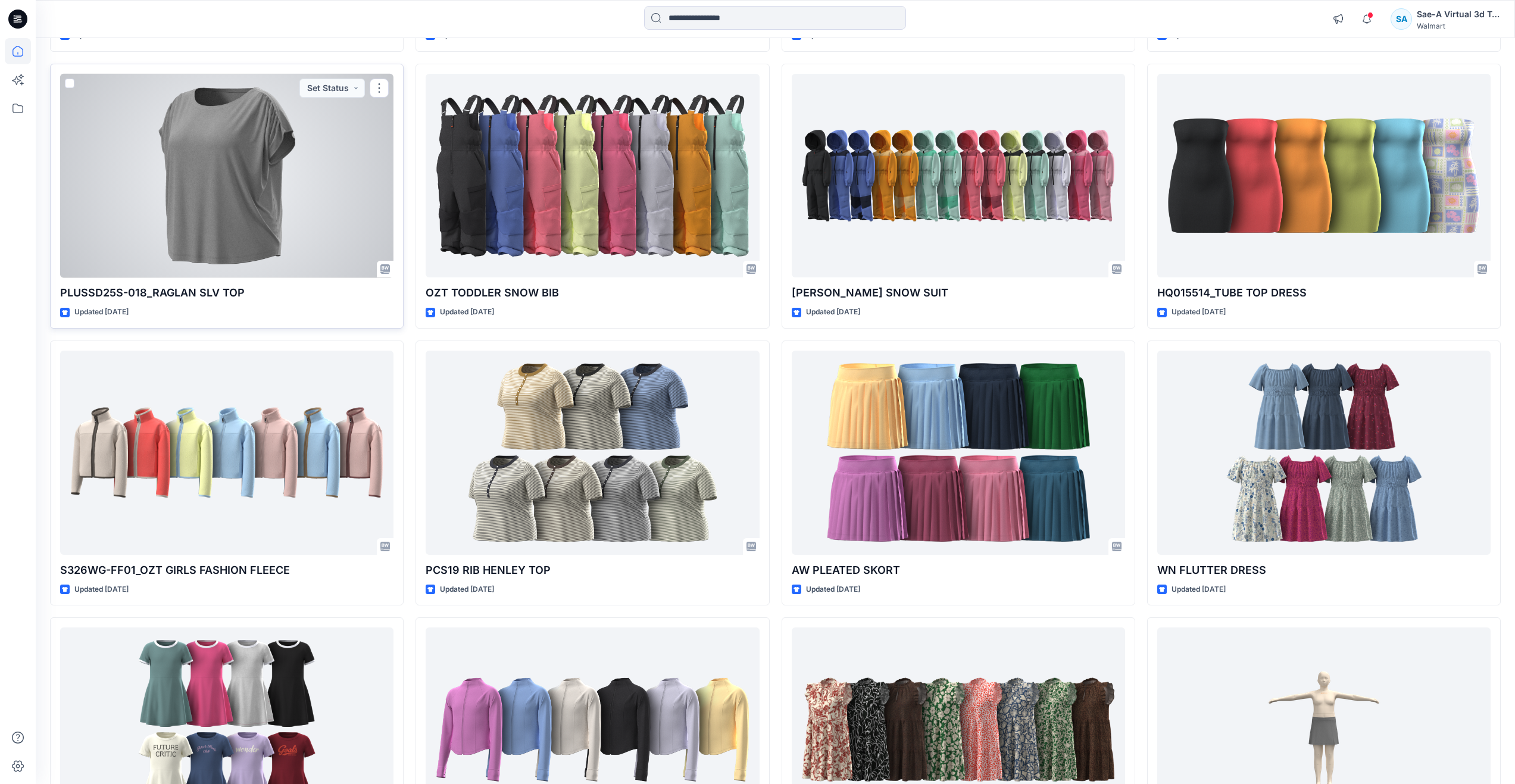
click at [119, 189] on div at bounding box center [227, 176] width 333 height 204
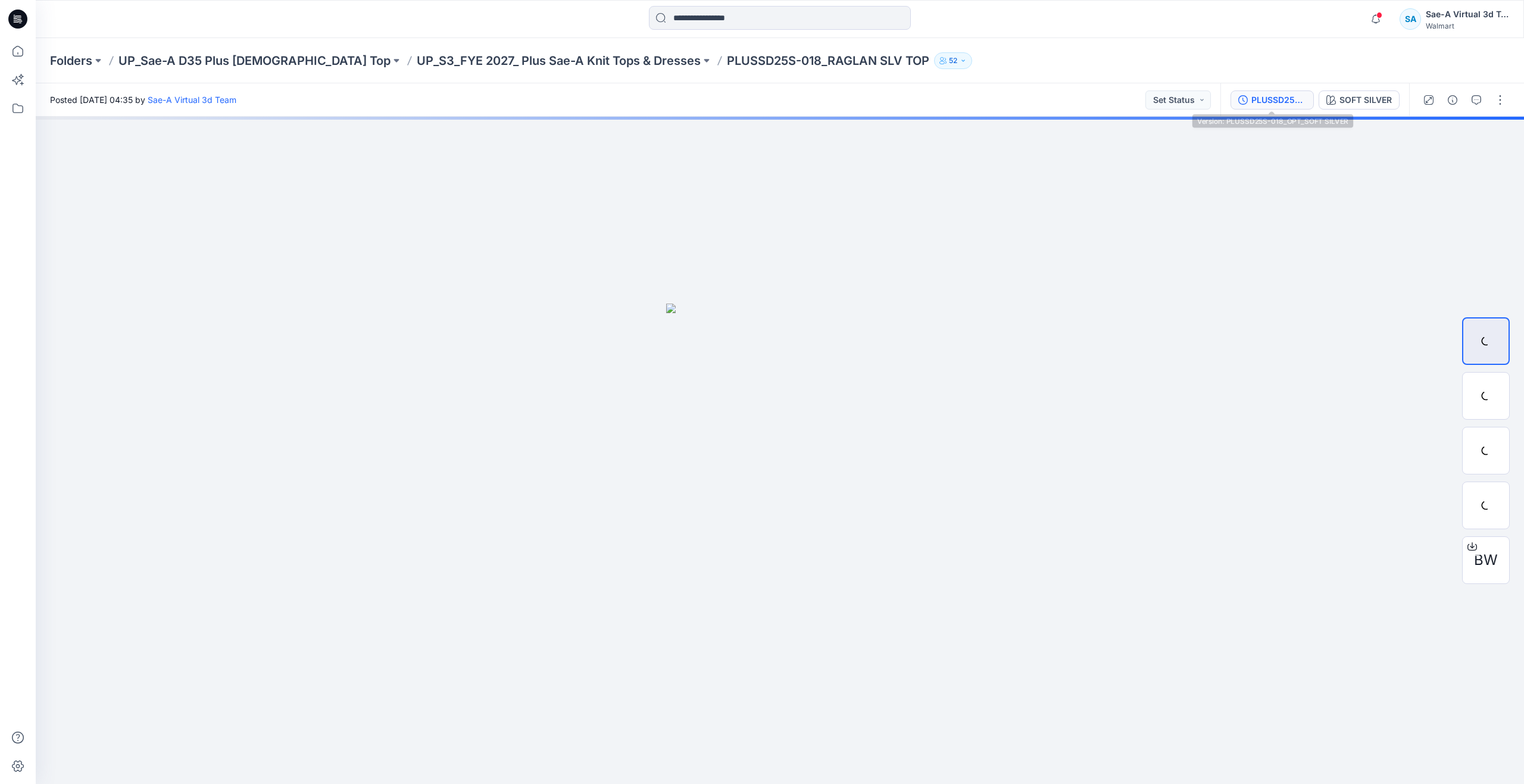
click at [1261, 97] on div "PLUSSD25S-018_OPT_SOFT SILVER" at bounding box center [1279, 100] width 55 height 13
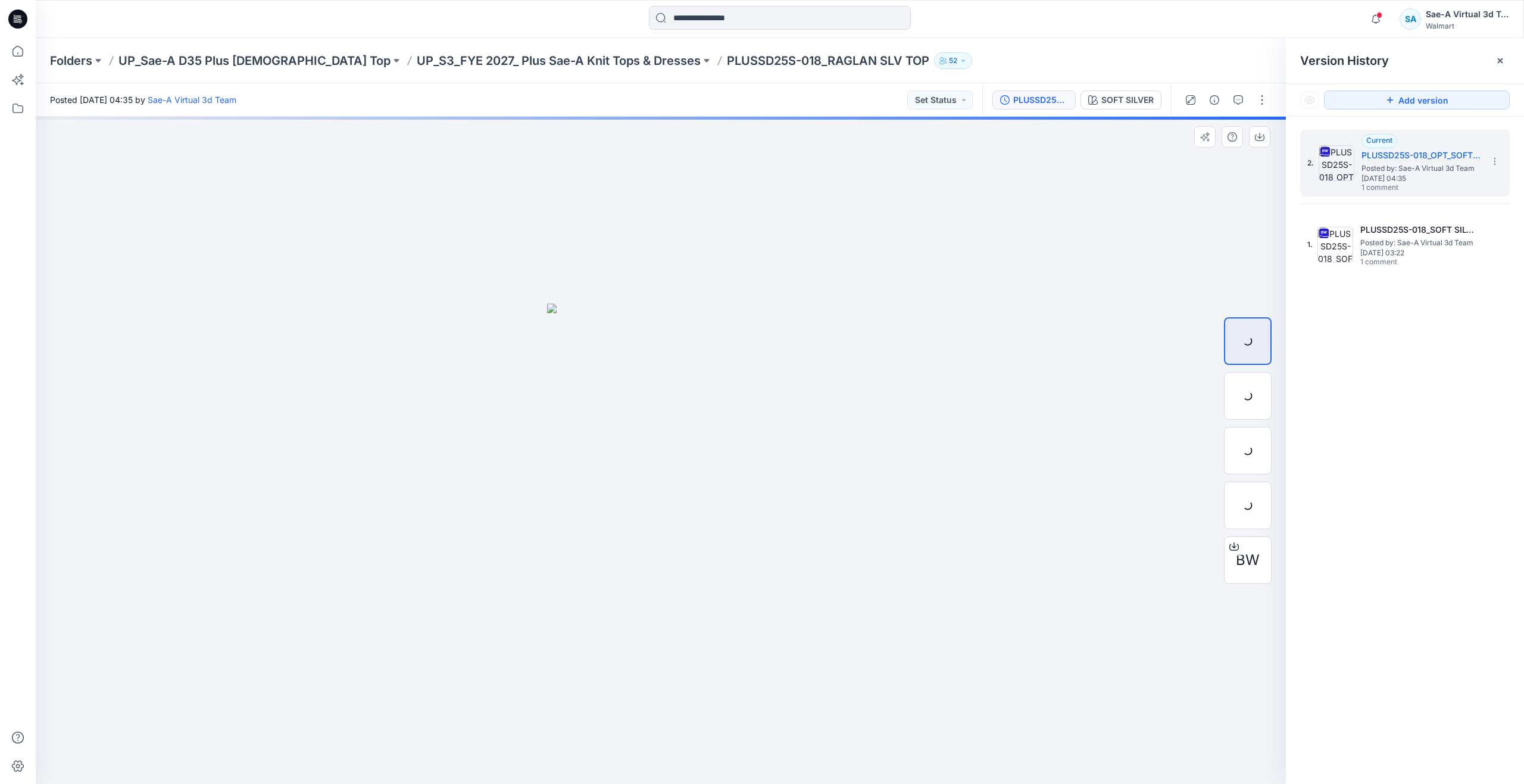
click at [244, 216] on div at bounding box center [660, 449] width 1250 height 667
click at [1240, 399] on div at bounding box center [1247, 395] width 48 height 48
click at [1245, 101] on button "button" at bounding box center [1238, 100] width 19 height 19
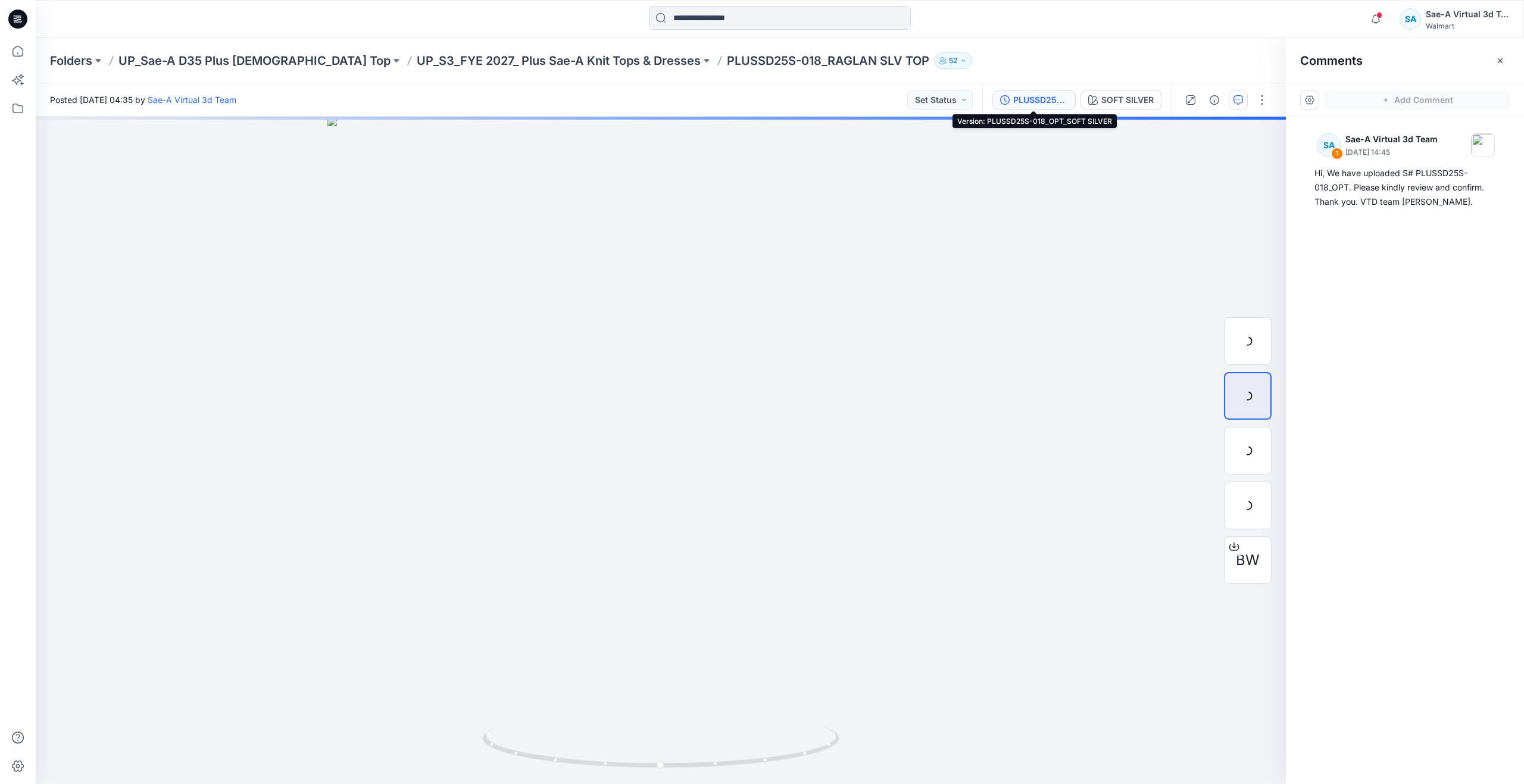
click at [1063, 94] on div "PLUSSD25S-018_OPT_SOFT SILVER" at bounding box center [1041, 100] width 55 height 13
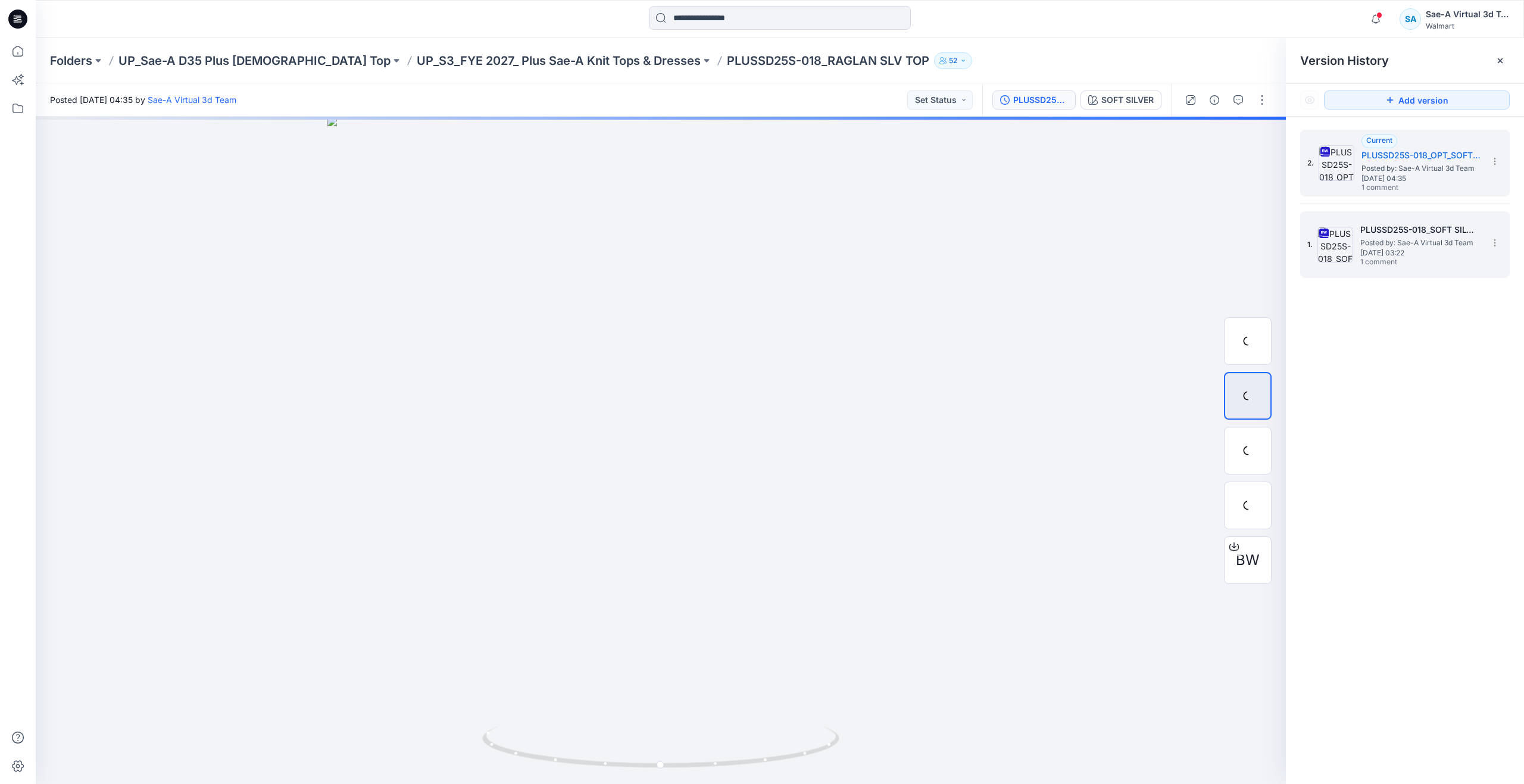
click at [1423, 244] on span "Posted by: Sae-A Virtual 3d Team" at bounding box center [1419, 242] width 119 height 12
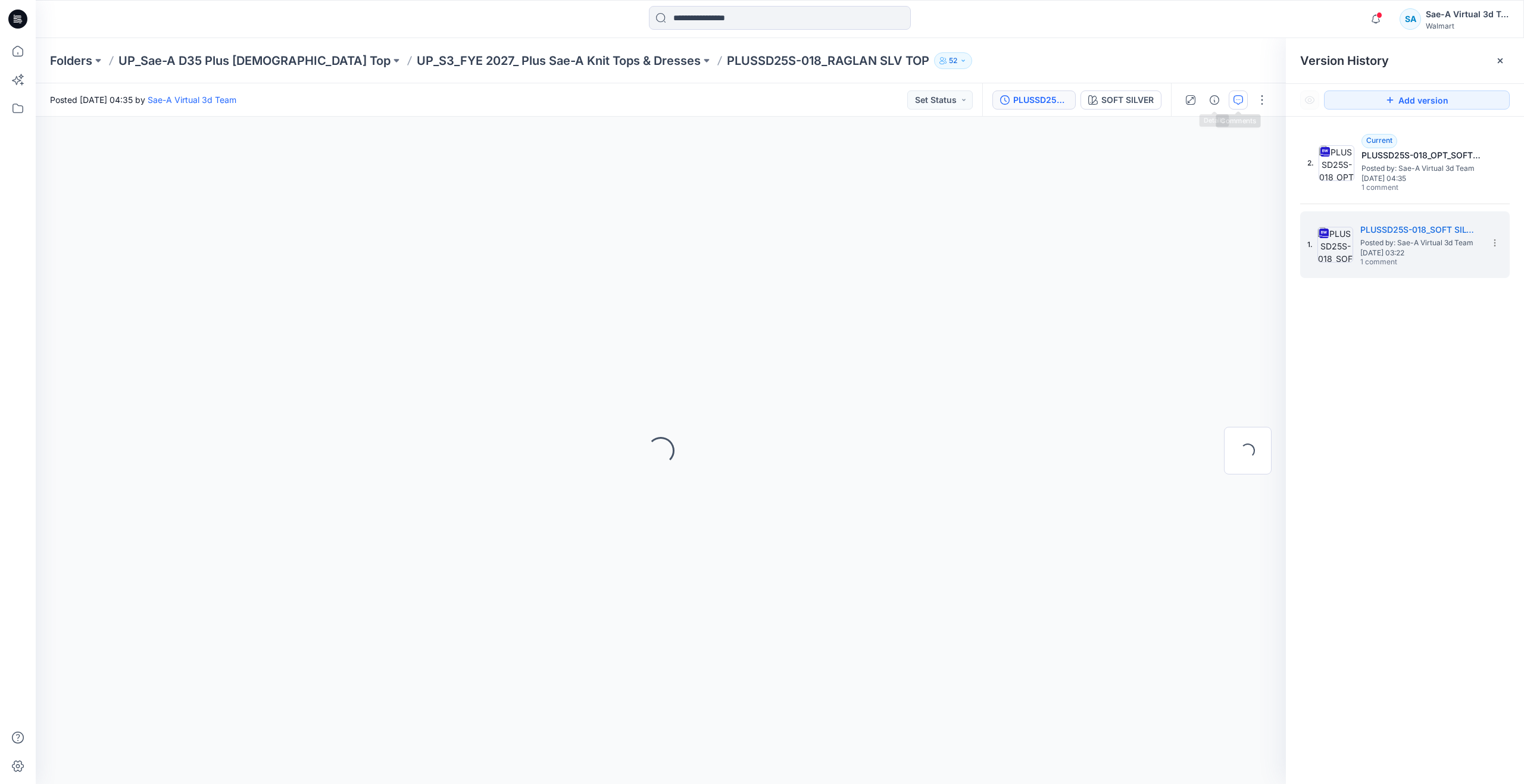
click at [1231, 97] on button "button" at bounding box center [1238, 100] width 19 height 19
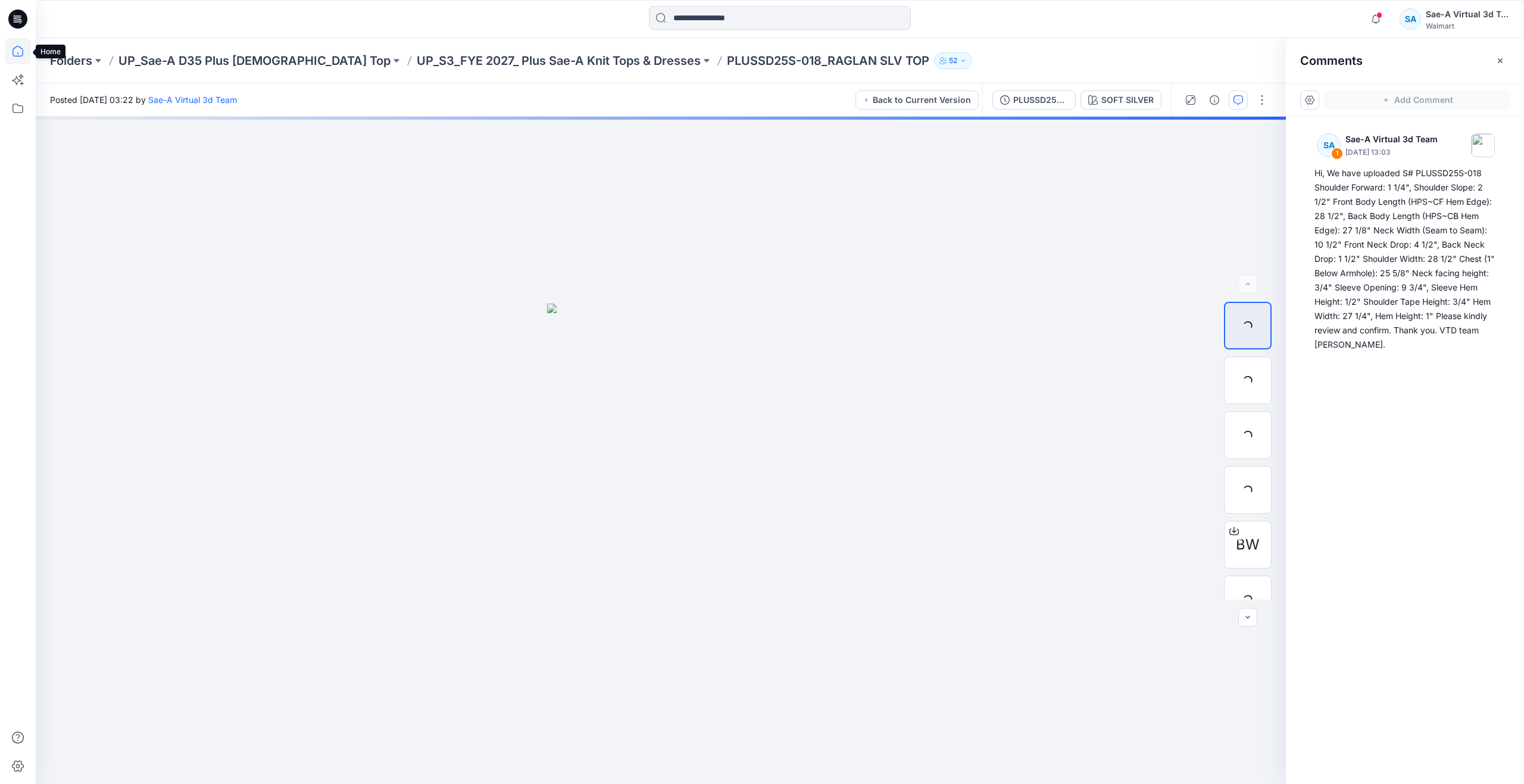
click at [28, 53] on icon at bounding box center [17, 50] width 26 height 26
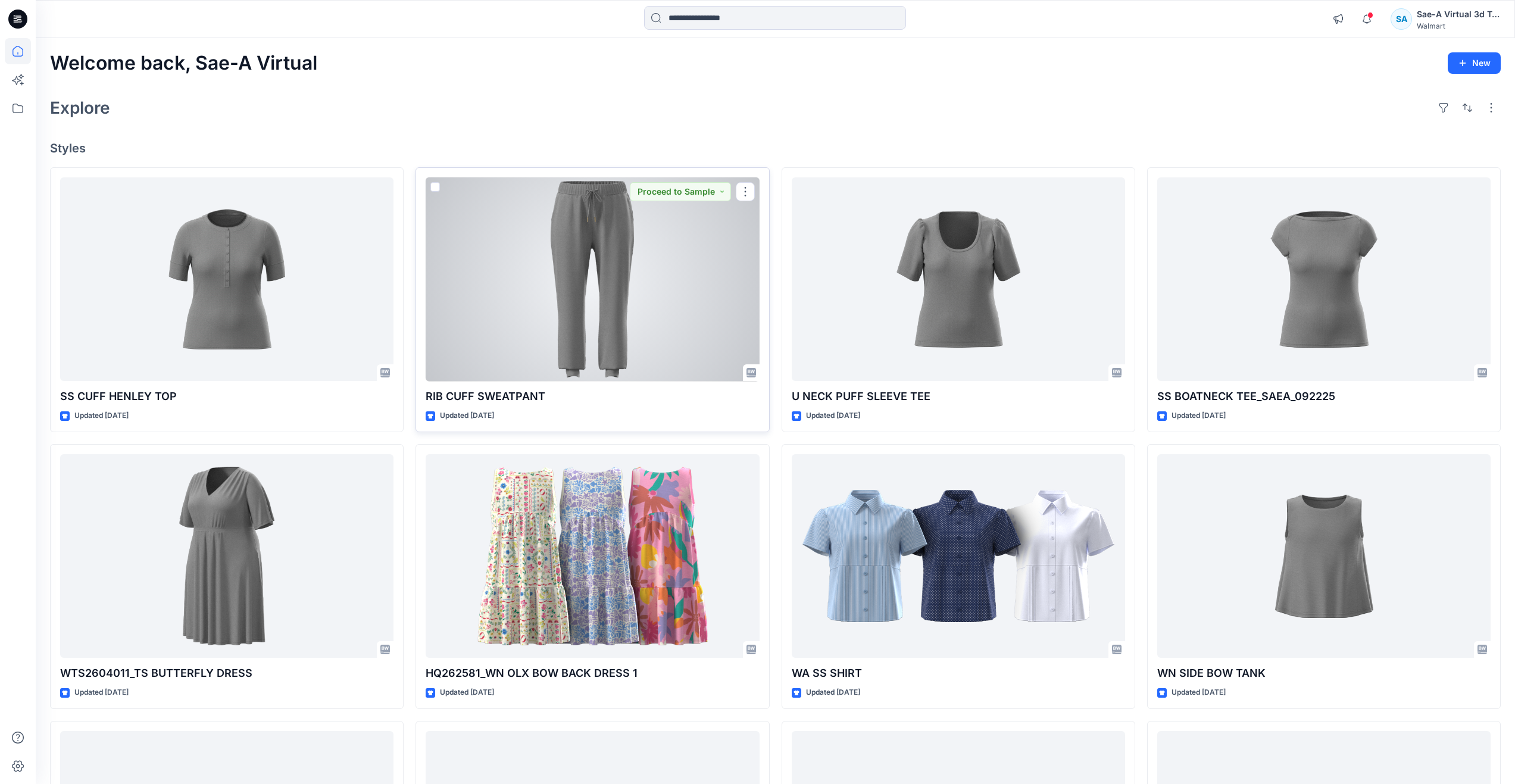
click at [588, 266] on div at bounding box center [592, 280] width 333 height 204
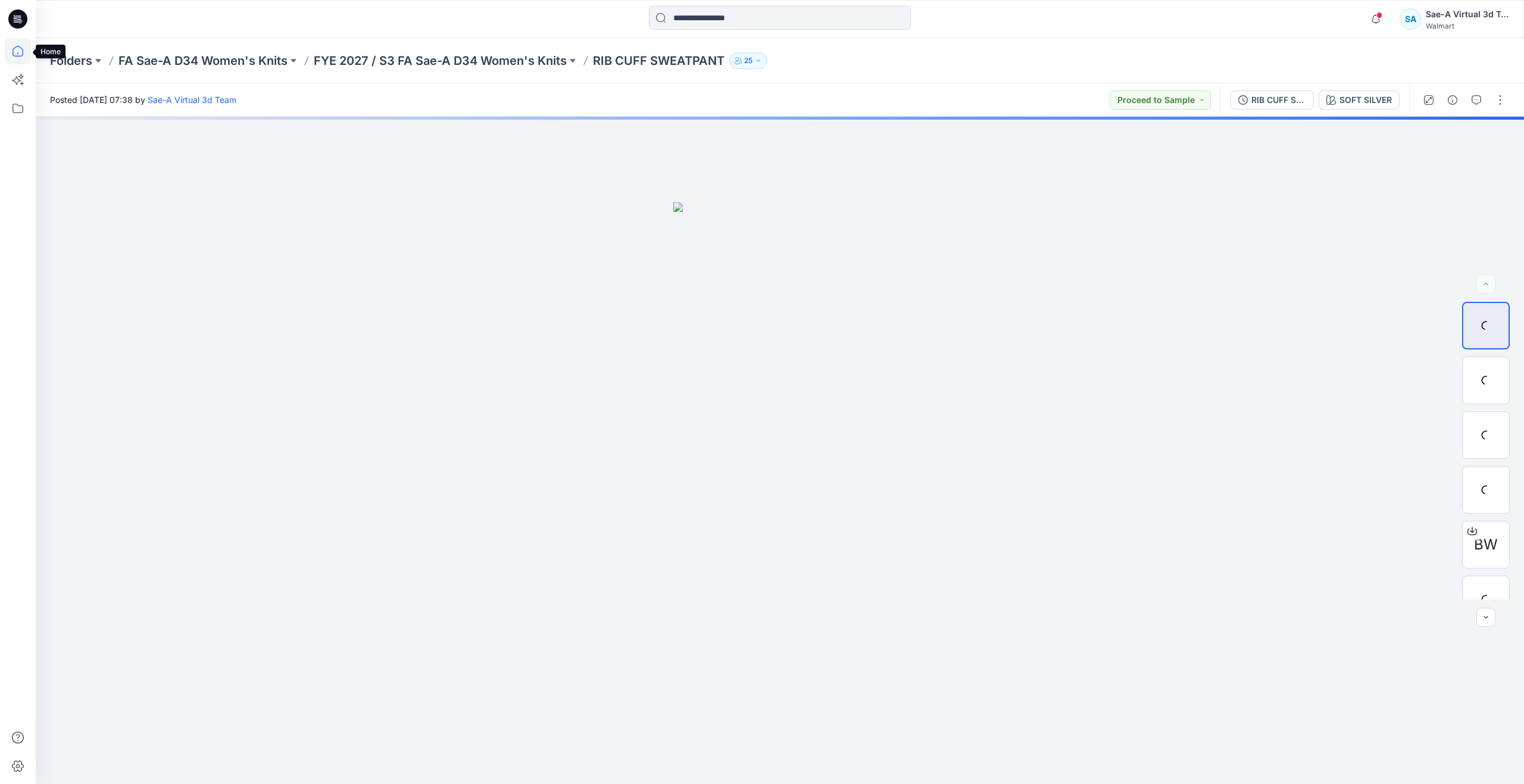
click at [12, 47] on icon at bounding box center [17, 50] width 26 height 26
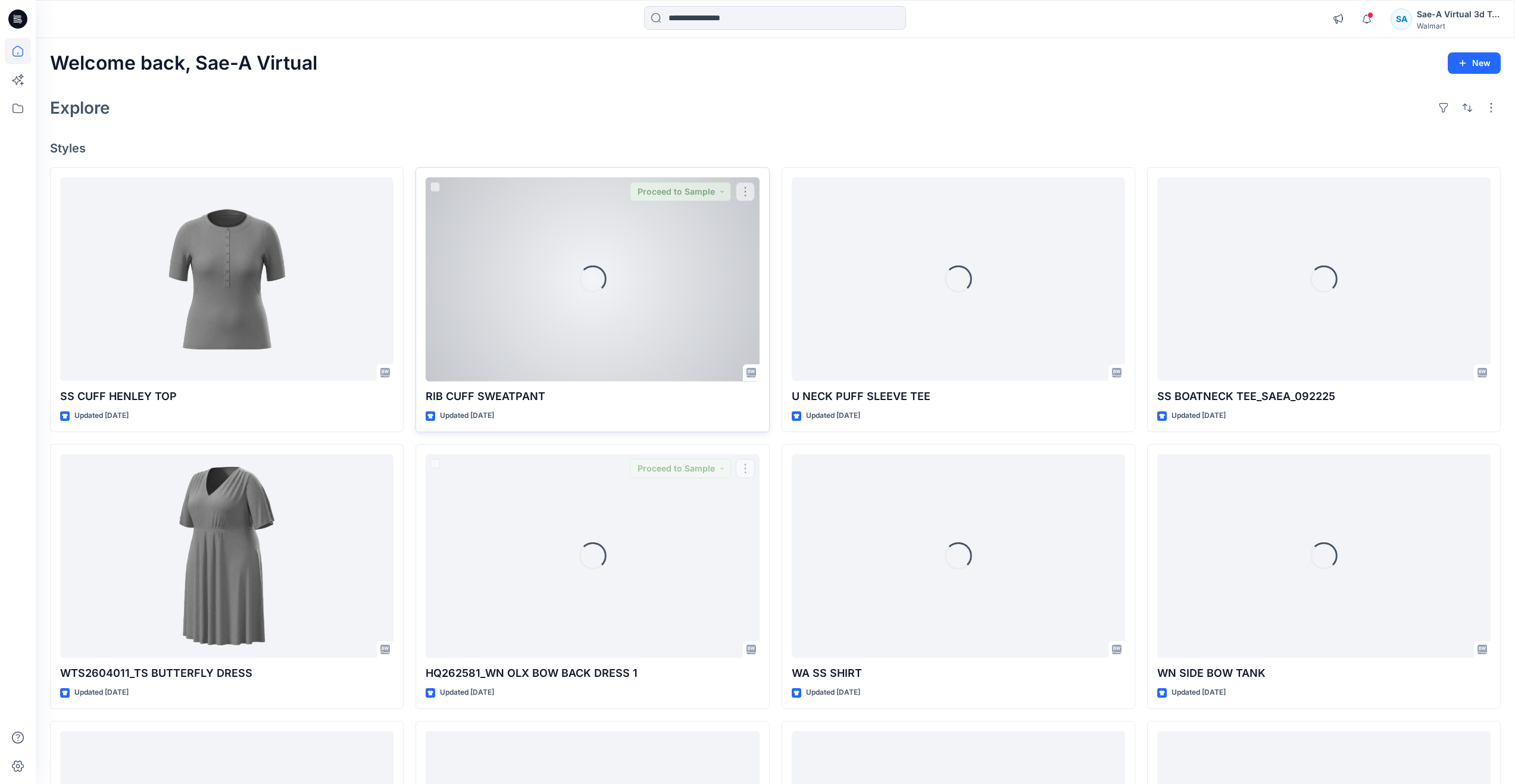
click at [601, 330] on div "Loading..." at bounding box center [592, 280] width 333 height 204
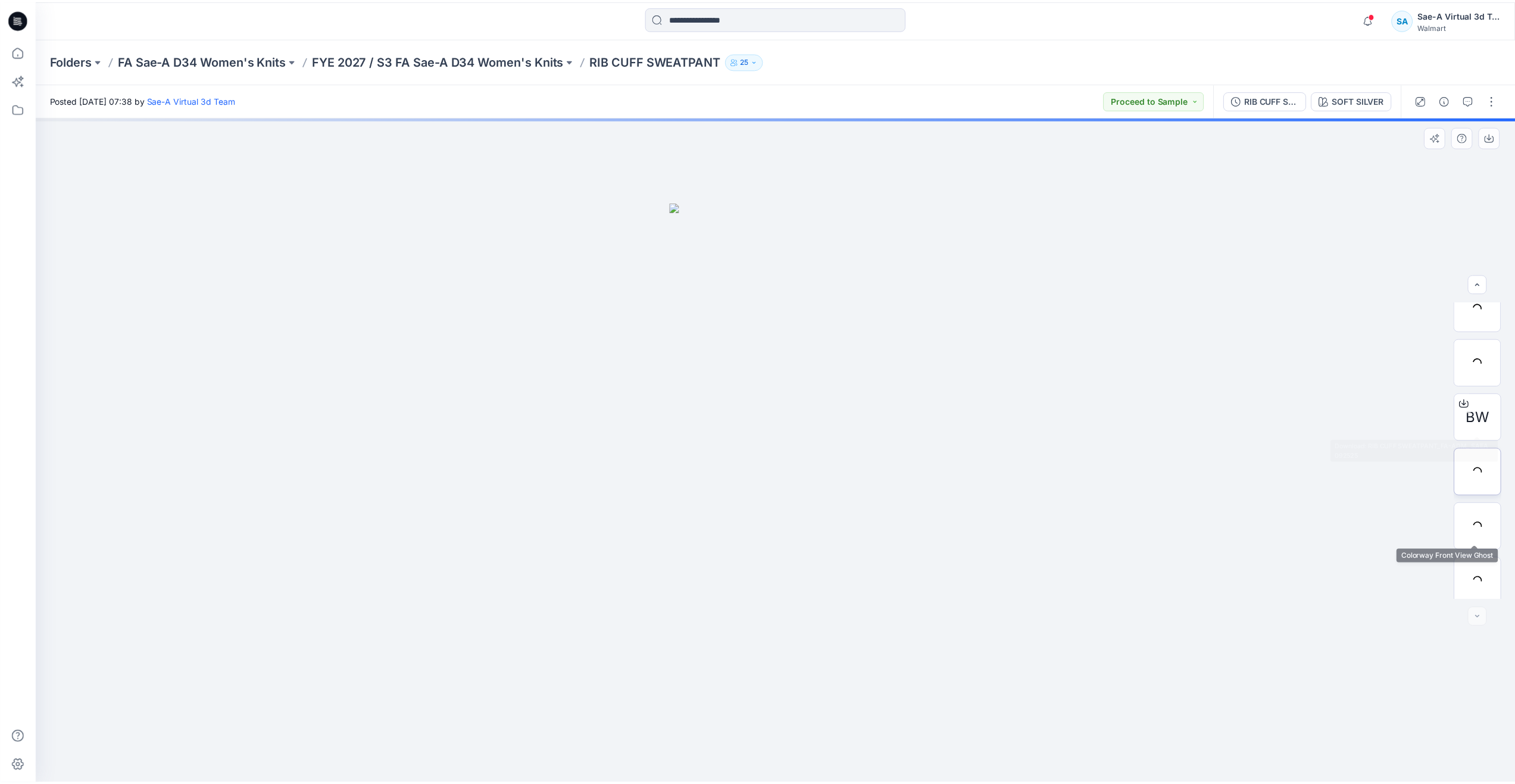
scroll to position [134, 0]
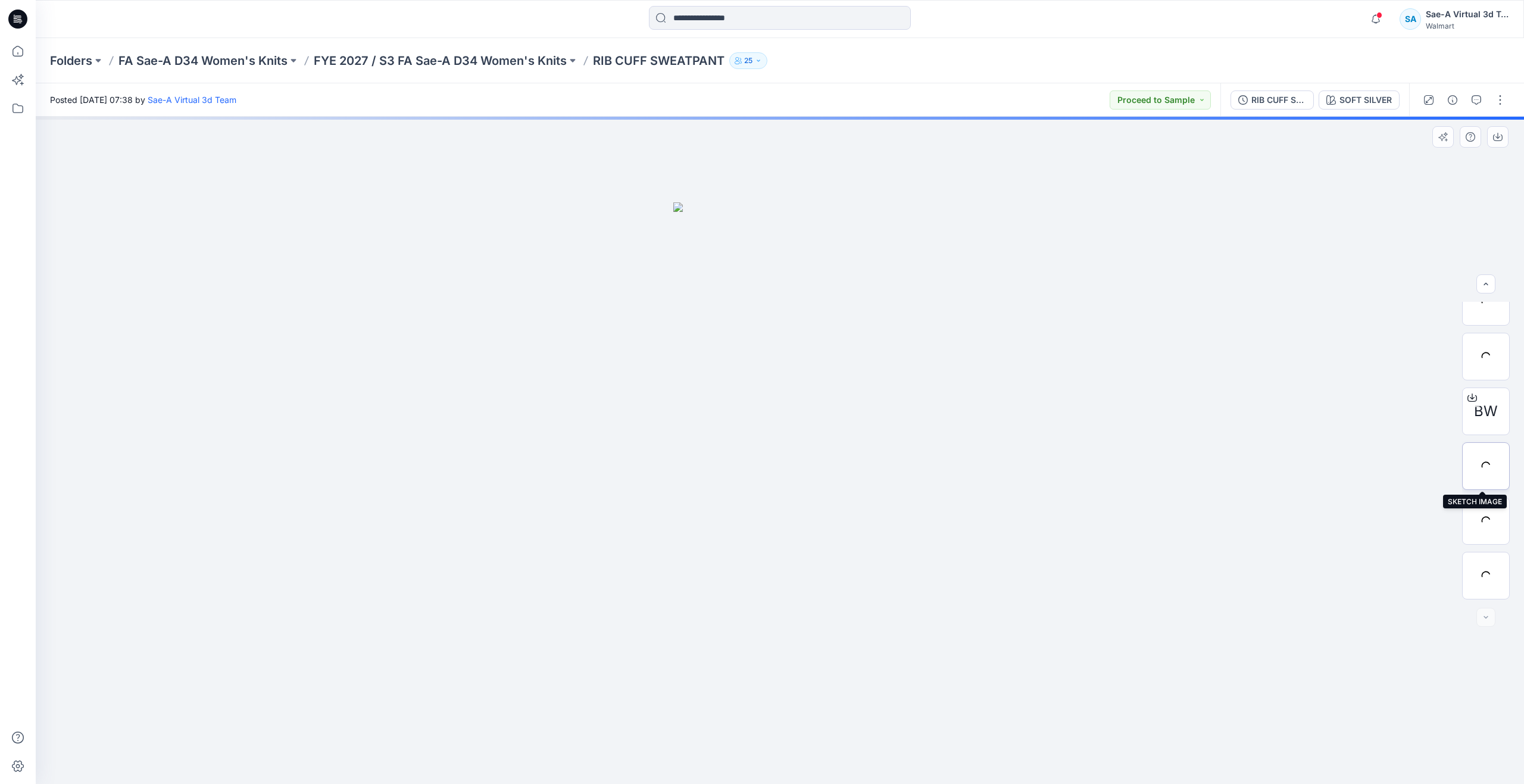
click at [1479, 469] on div at bounding box center [1485, 466] width 48 height 48
drag, startPoint x: 1477, startPoint y: 570, endPoint x: 1317, endPoint y: 549, distance: 161.4
click at [1477, 570] on div at bounding box center [1472, 562] width 19 height 19
click at [24, 54] on icon at bounding box center [17, 50] width 26 height 26
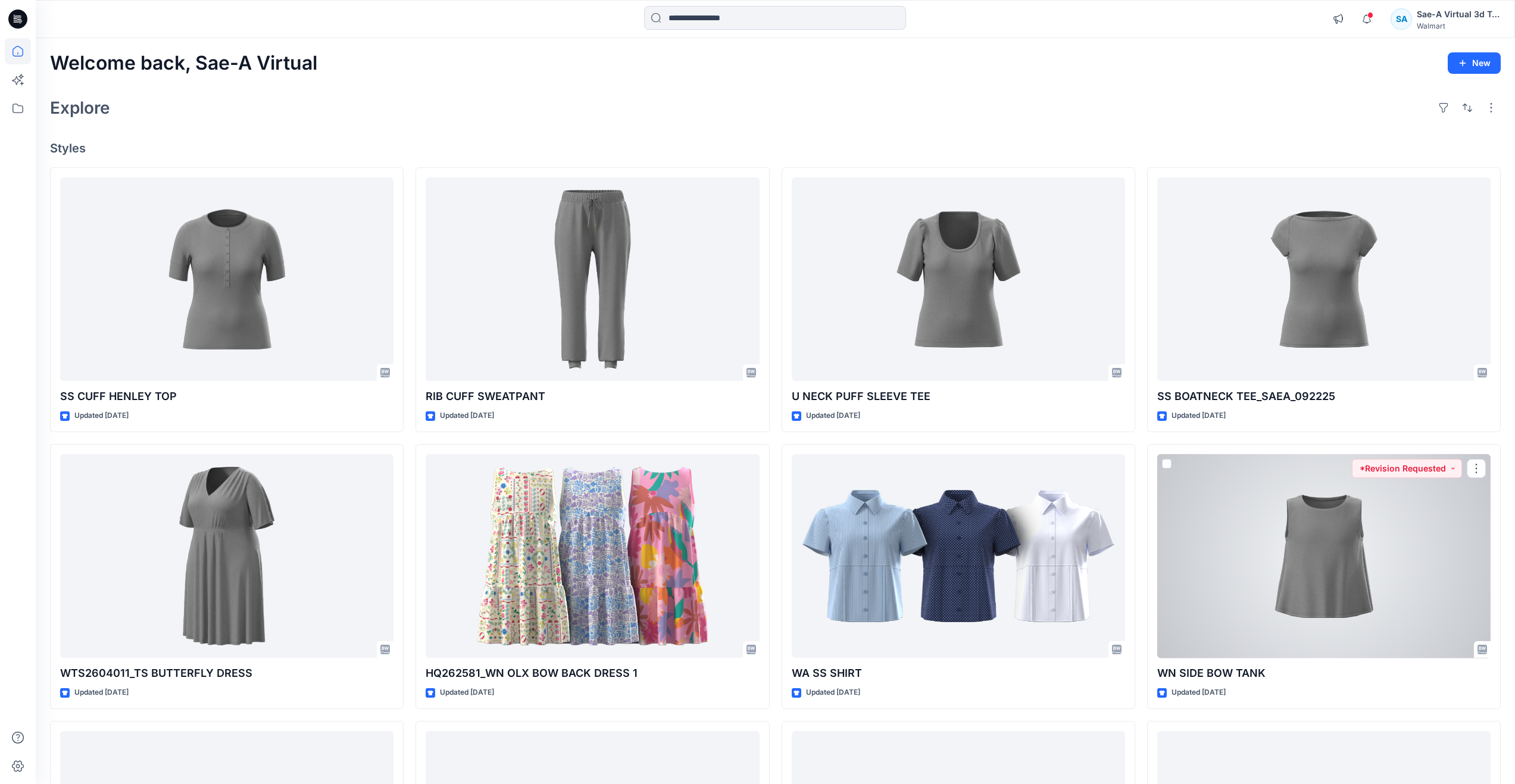
click at [1315, 539] on div at bounding box center [1324, 556] width 333 height 204
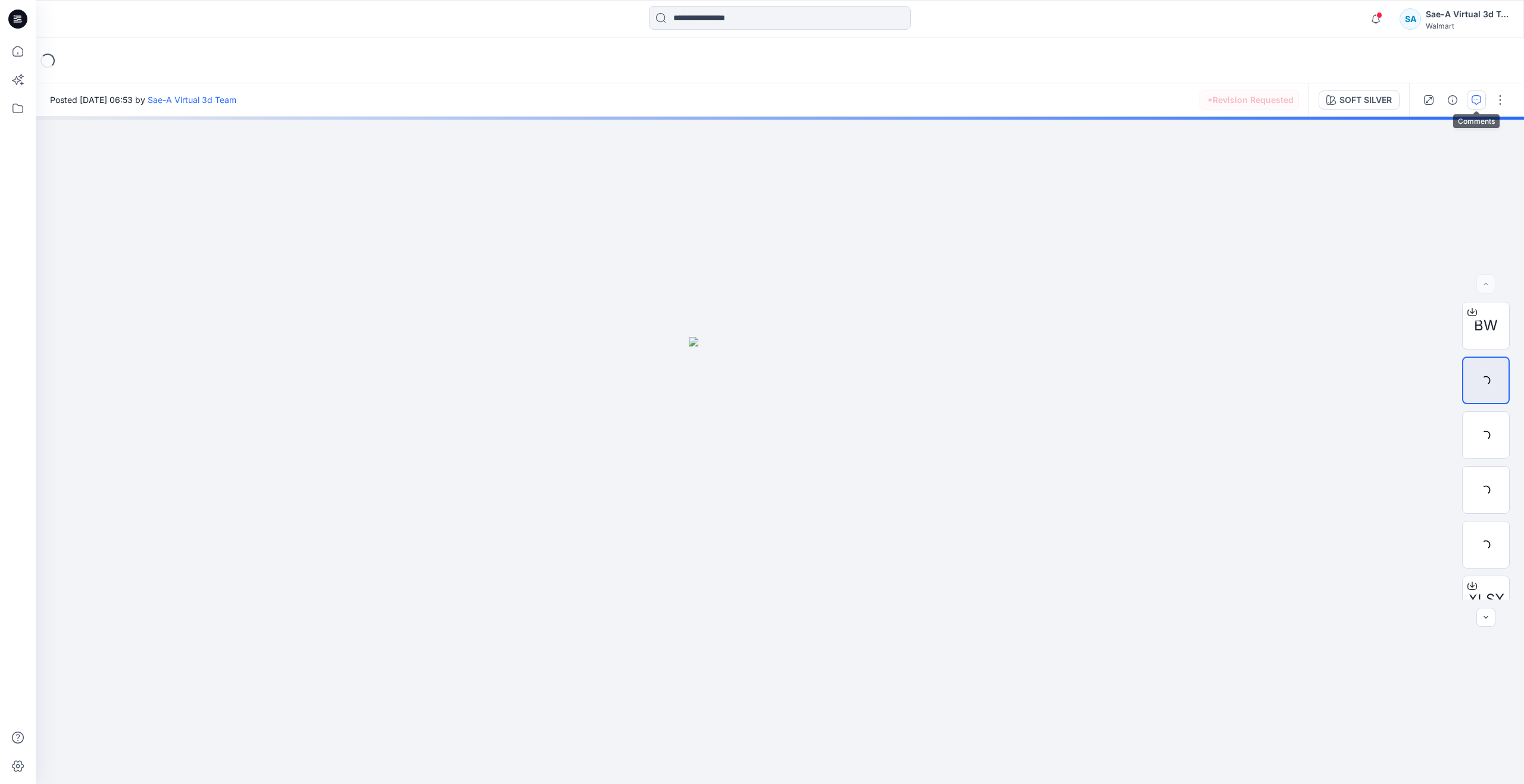
click at [1471, 102] on button "button" at bounding box center [1476, 100] width 19 height 19
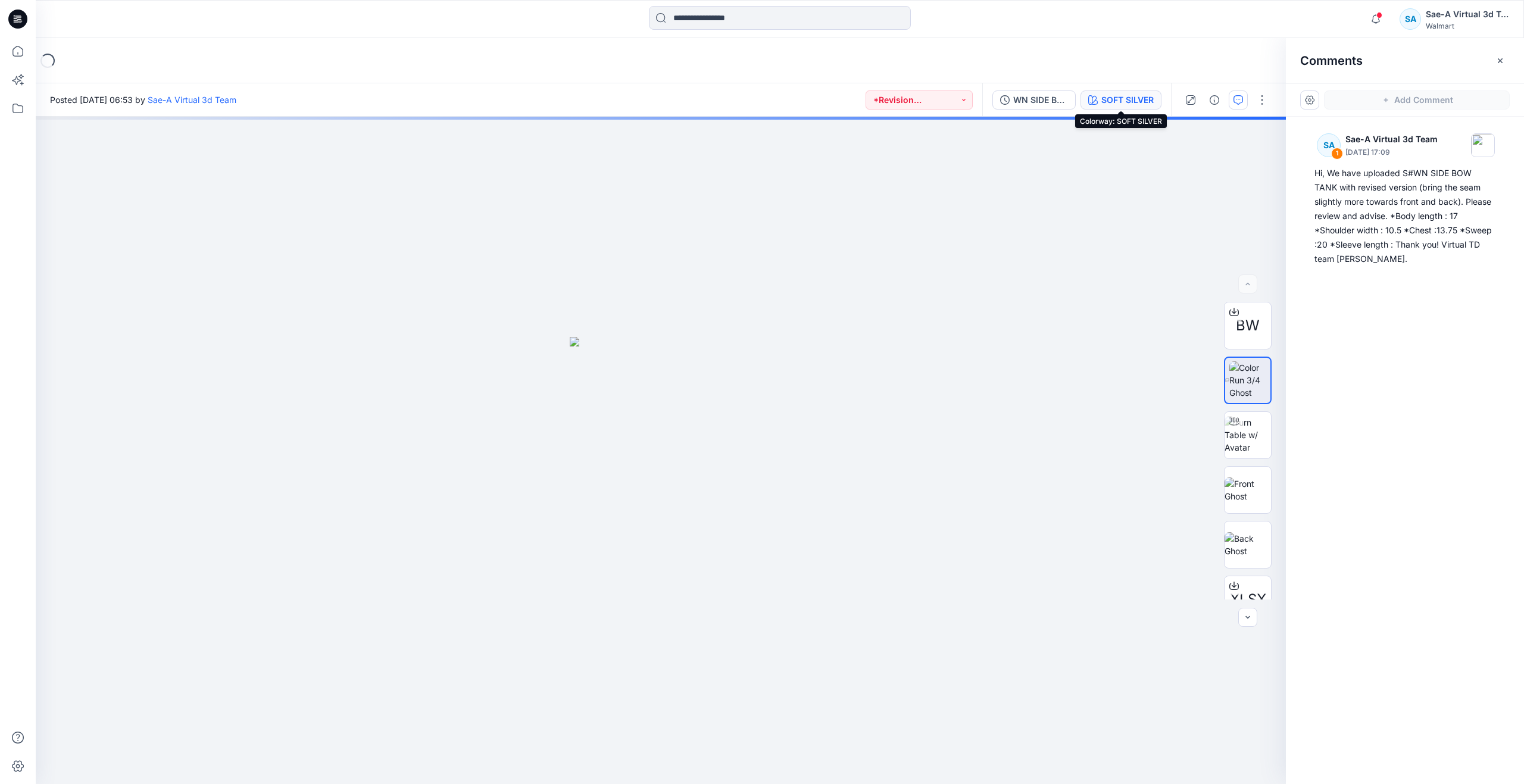
click at [1123, 93] on div "SOFT SILVER" at bounding box center [1127, 100] width 53 height 13
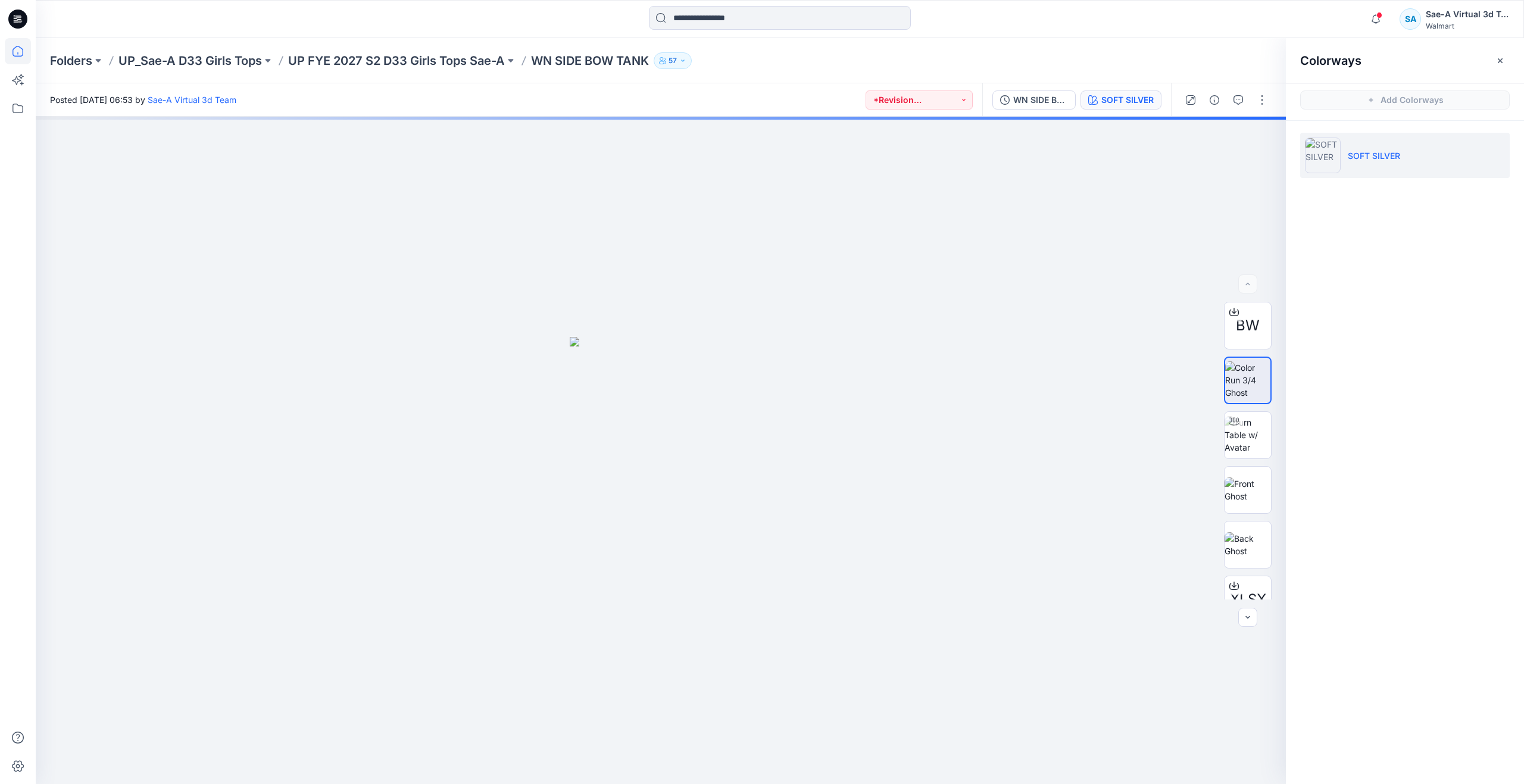
click at [17, 49] on icon at bounding box center [17, 50] width 26 height 26
